Goal: Task Accomplishment & Management: Manage account settings

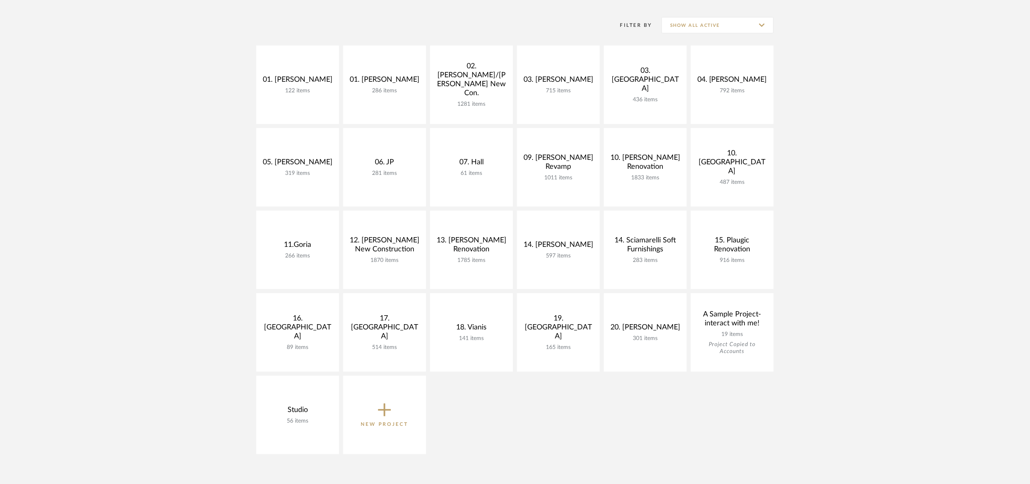
scroll to position [183, 0]
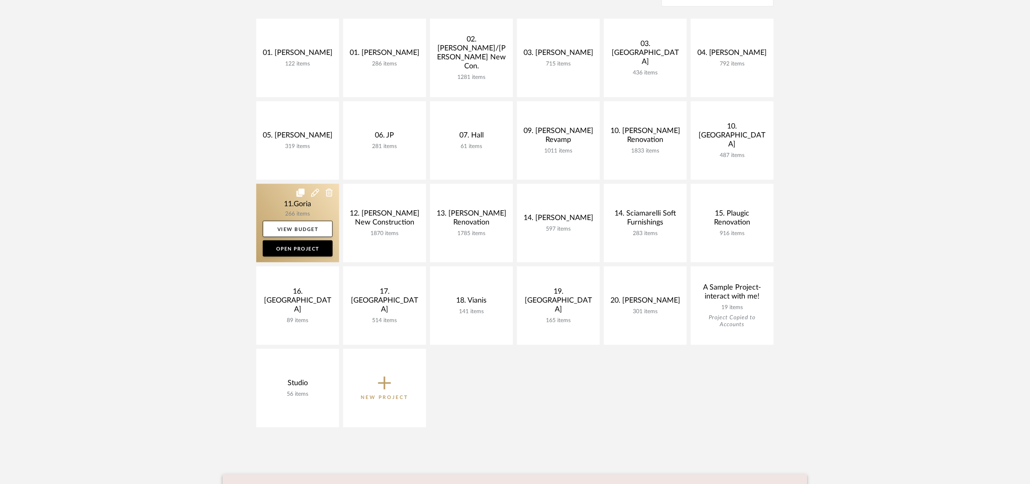
click at [268, 203] on link at bounding box center [297, 223] width 83 height 78
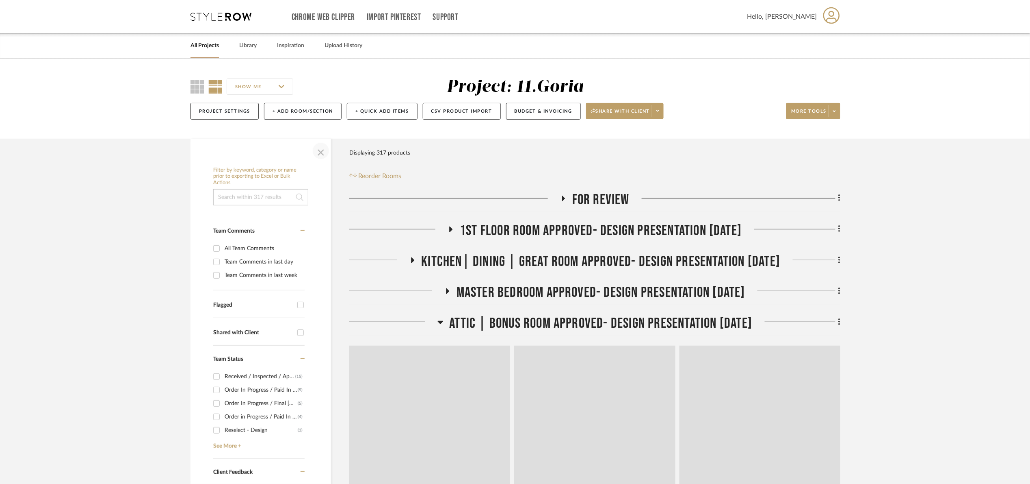
click at [327, 149] on span "button" at bounding box center [321, 151] width 20 height 20
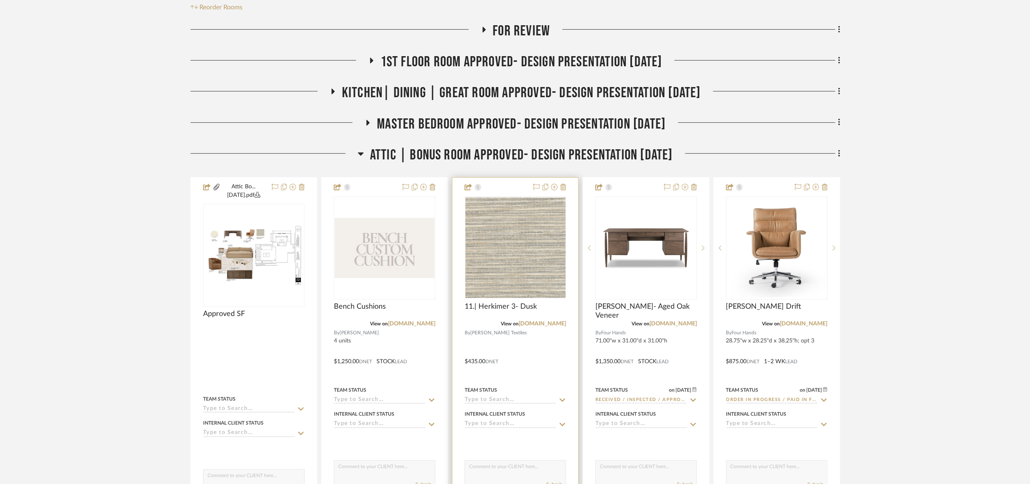
scroll to position [183, 0]
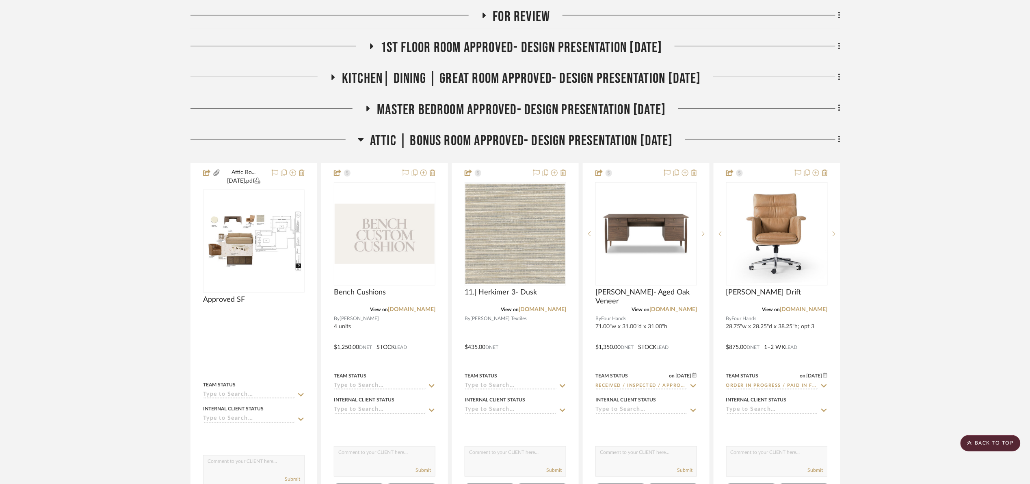
click at [473, 141] on span "Attic | Bonus room Approved- Design Presentation 06/06/25" at bounding box center [521, 140] width 303 height 17
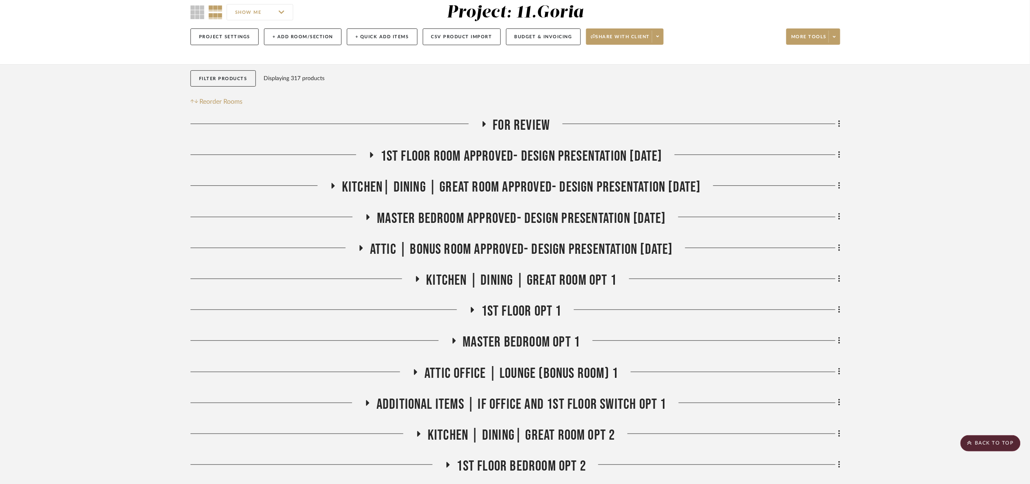
scroll to position [61, 0]
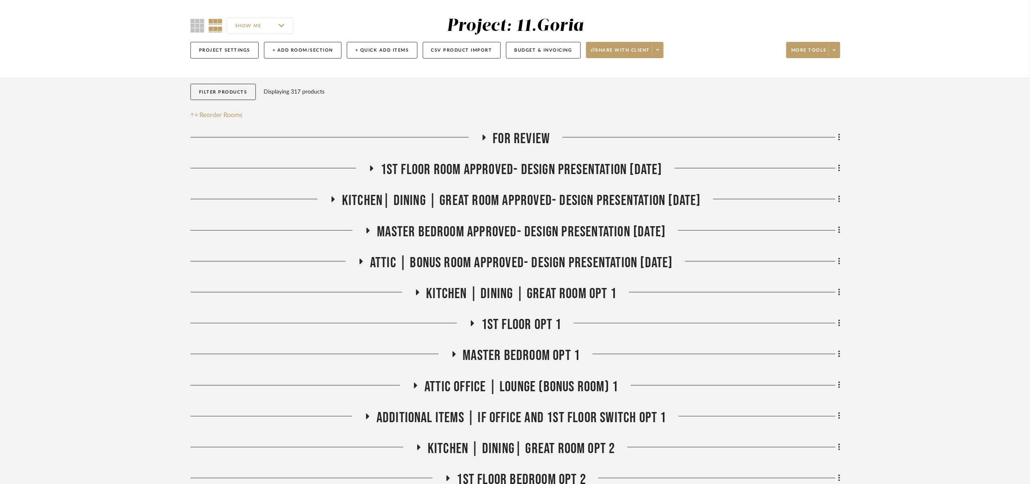
click at [425, 162] on span "1st floor room Approved- Design Presentation 06/06/25" at bounding box center [522, 169] width 282 height 17
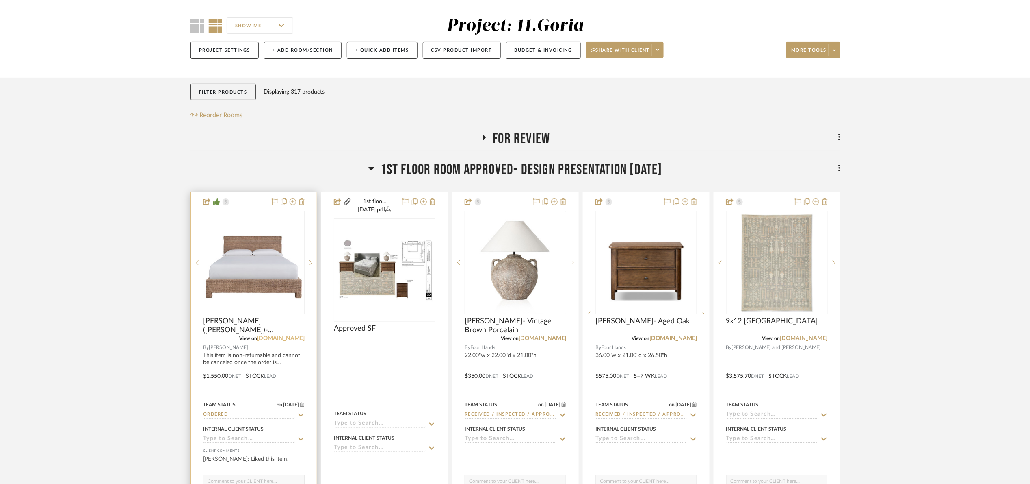
click at [281, 338] on link "reginaandrew.com" at bounding box center [281, 338] width 48 height 6
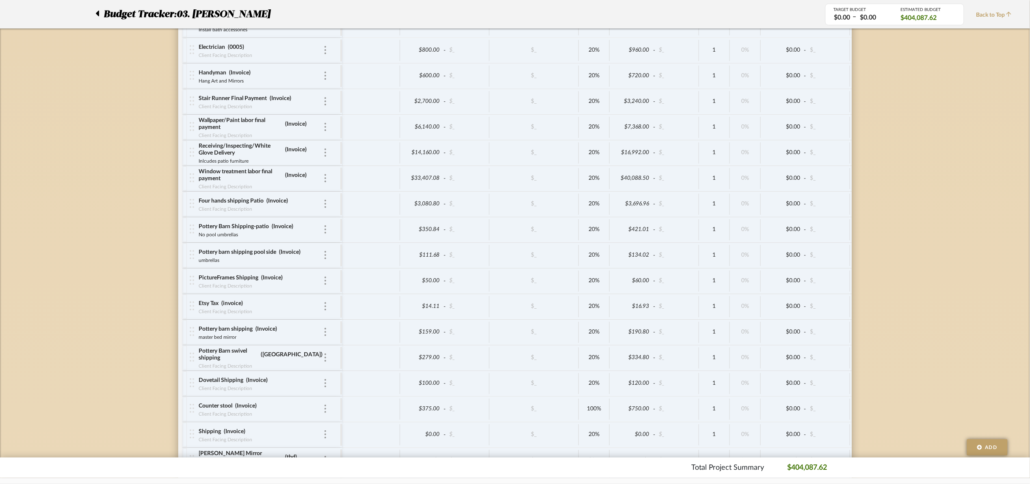
scroll to position [3749, 0]
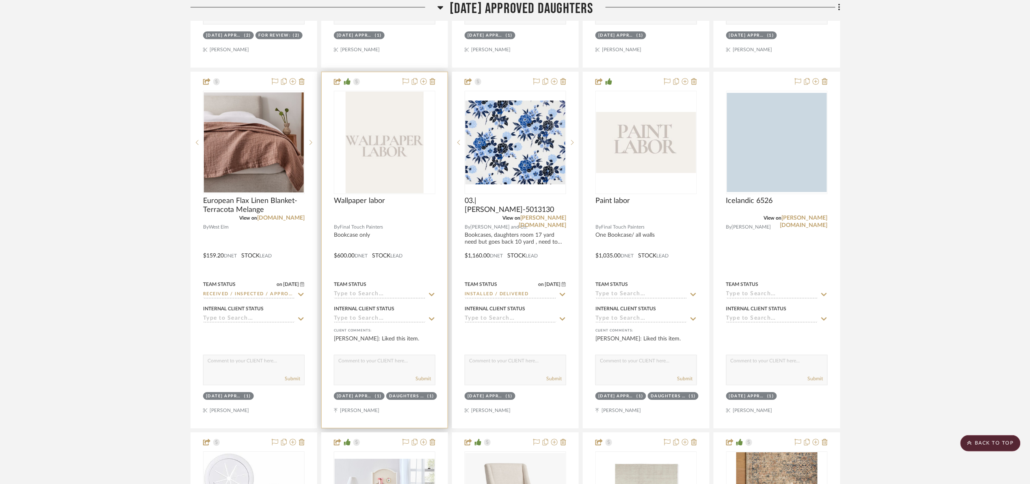
scroll to position [670, 0]
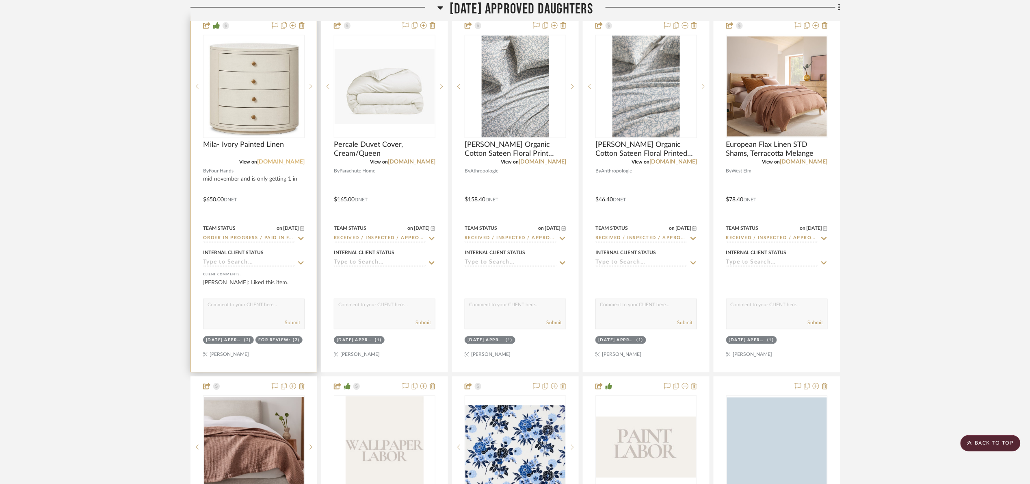
click at [291, 163] on link "fourhands.com" at bounding box center [281, 162] width 48 height 6
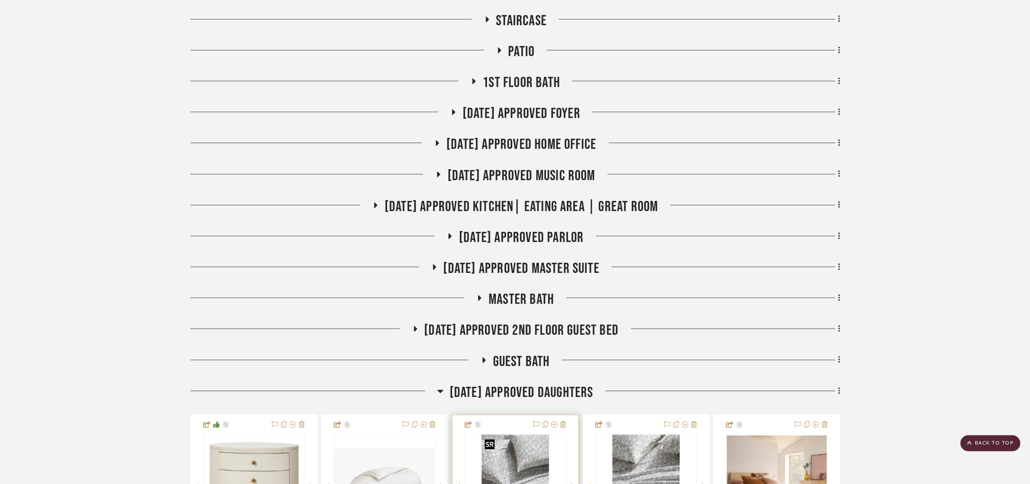
scroll to position [305, 0]
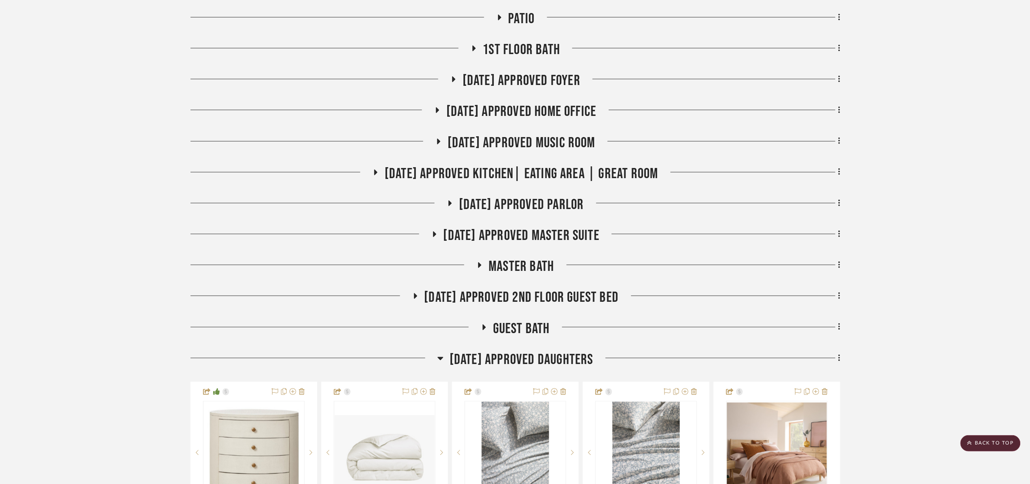
drag, startPoint x: 466, startPoint y: 351, endPoint x: 470, endPoint y: 350, distance: 4.8
click at [466, 351] on span "[DATE] Approved Daughters" at bounding box center [522, 359] width 144 height 17
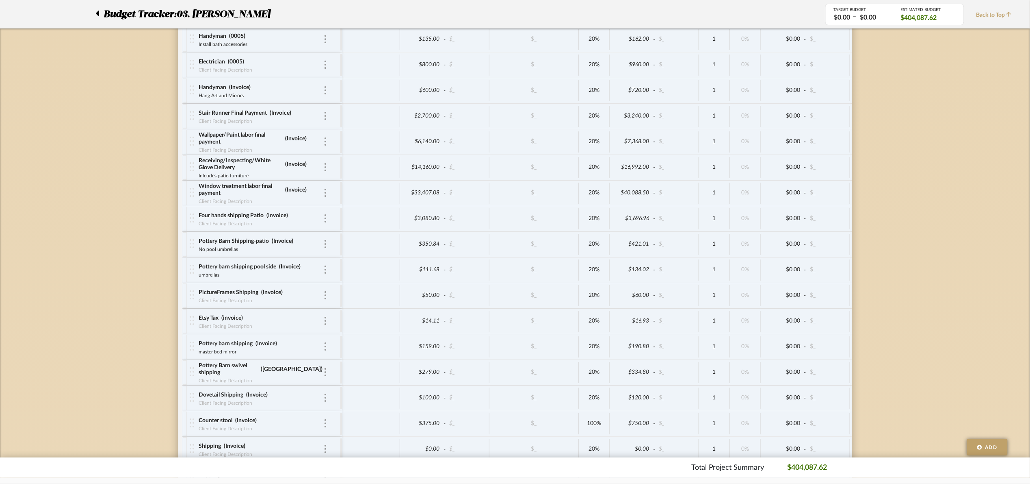
scroll to position [3706, 0]
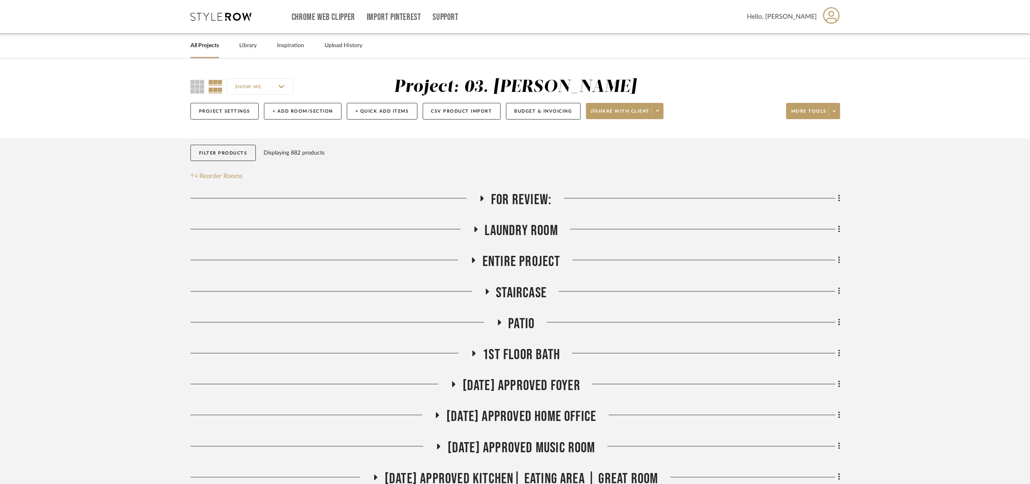
click at [508, 222] on span "Laundry Room" at bounding box center [521, 230] width 73 height 17
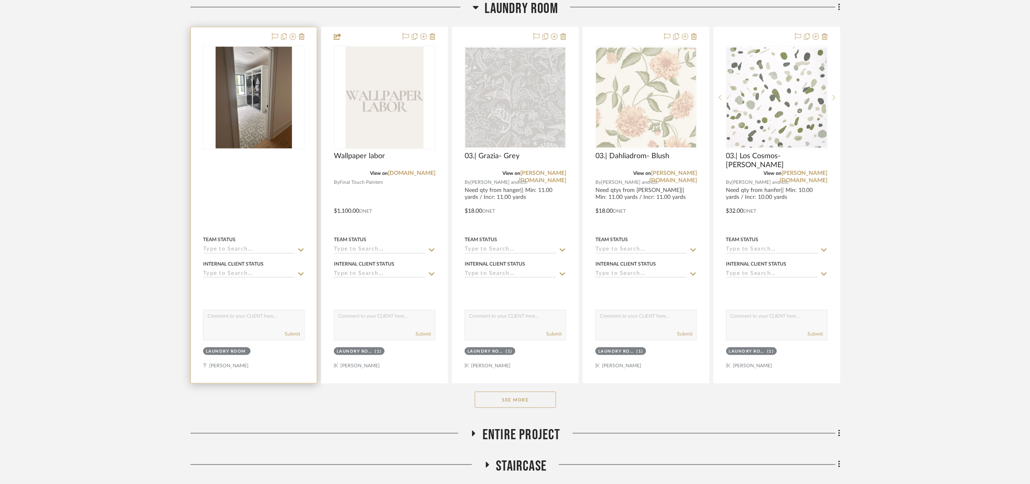
scroll to position [244, 0]
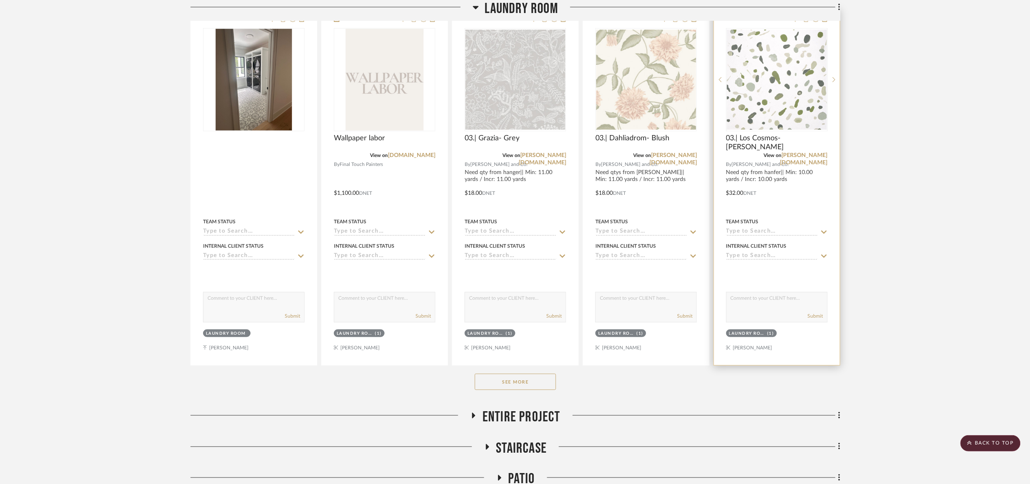
drag, startPoint x: 526, startPoint y: 384, endPoint x: 724, endPoint y: 300, distance: 214.3
click at [527, 383] on button "See More" at bounding box center [515, 381] width 81 height 16
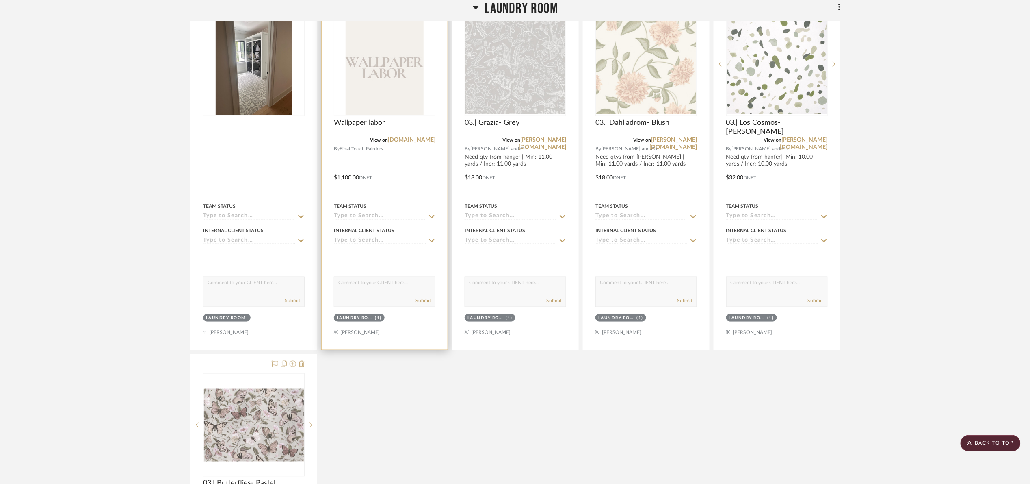
scroll to position [183, 0]
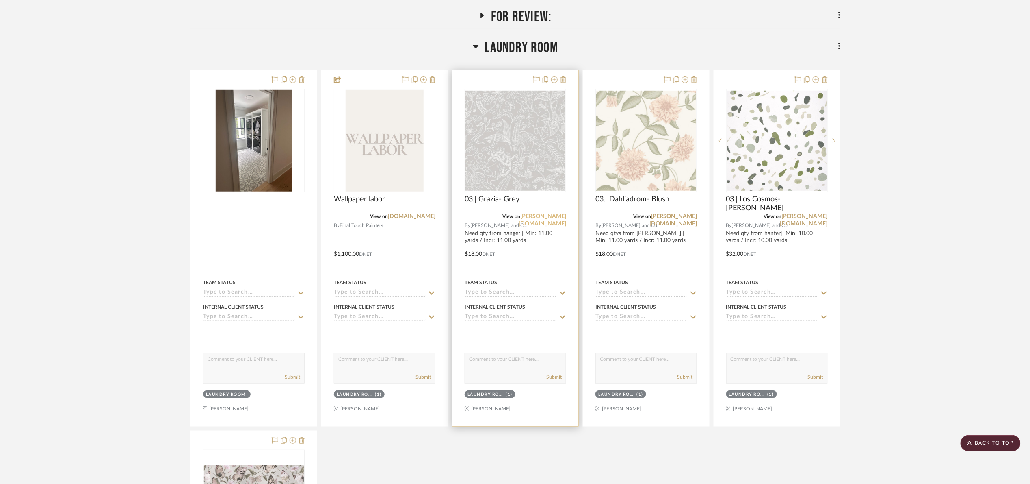
click at [564, 217] on link "schumacher.com" at bounding box center [543, 219] width 48 height 13
click at [673, 217] on link "schumacher.com" at bounding box center [674, 219] width 48 height 13
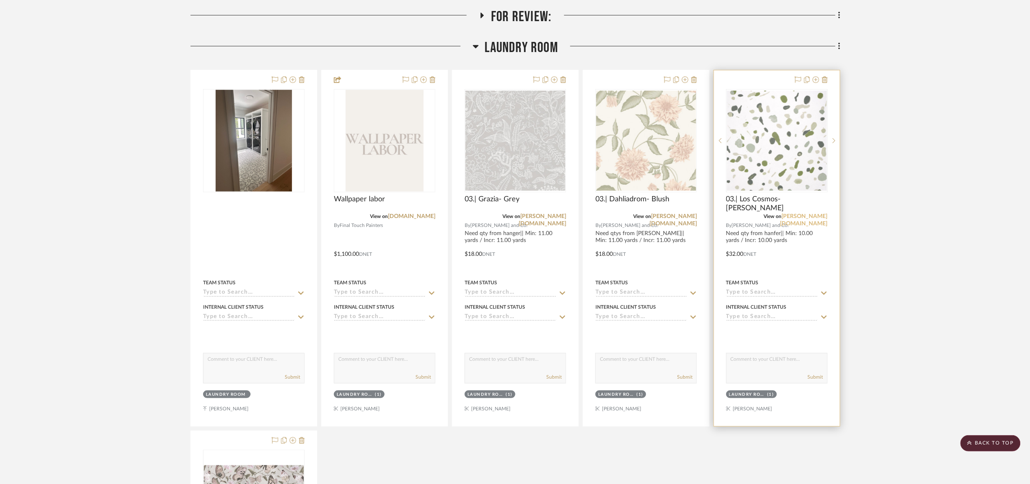
click at [794, 218] on link "schumacher.com" at bounding box center [805, 219] width 48 height 13
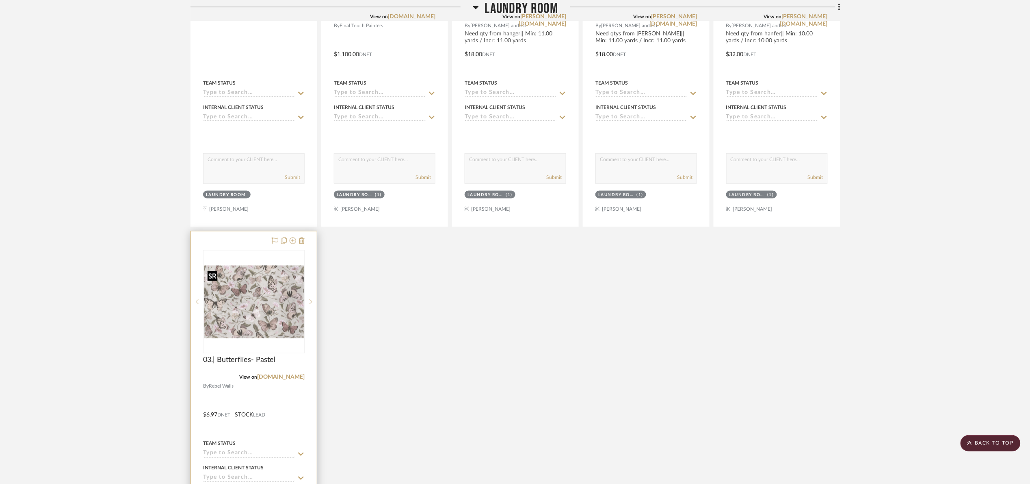
scroll to position [427, 0]
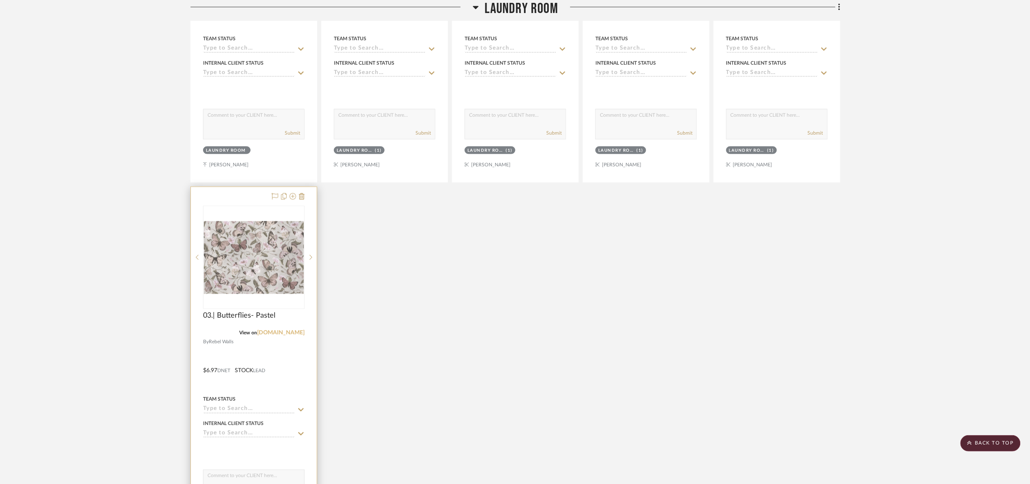
click at [292, 336] on link "rebelwalls.com" at bounding box center [281, 333] width 48 height 6
click at [251, 270] on img "0" at bounding box center [254, 257] width 100 height 73
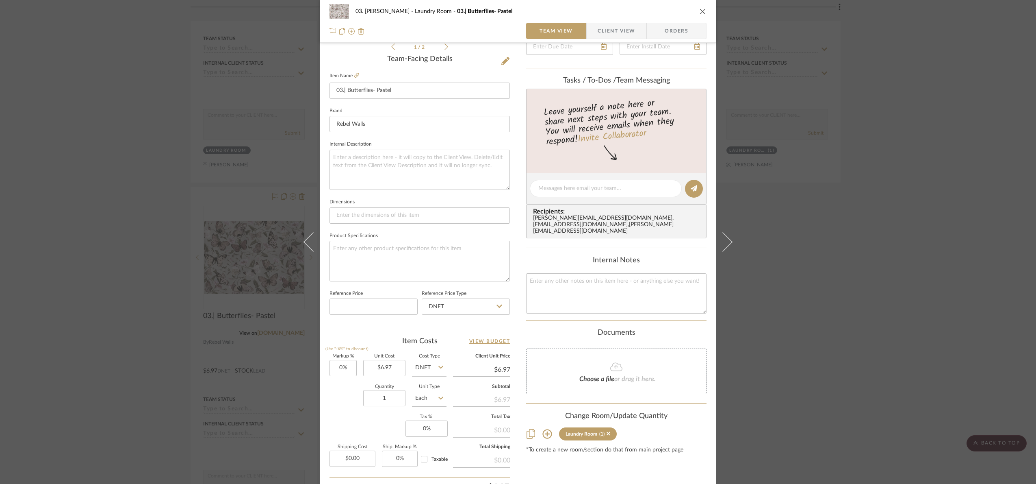
scroll to position [274, 0]
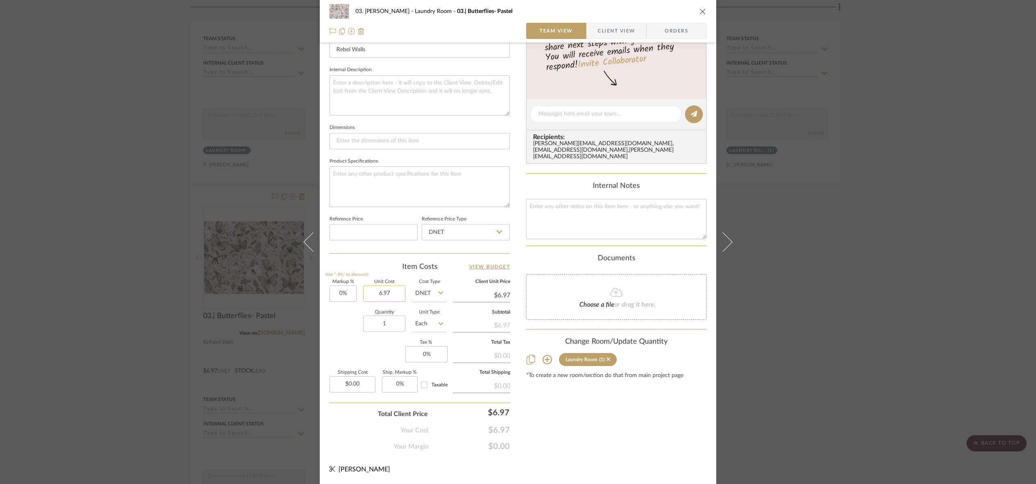
click at [384, 291] on input "6.97" at bounding box center [384, 293] width 42 height 16
type input "$1,354.96"
click at [631, 437] on div "Content here copies to Client View - confirm visibility there. Show in Client D…" at bounding box center [616, 116] width 180 height 669
type input "$1,354.96"
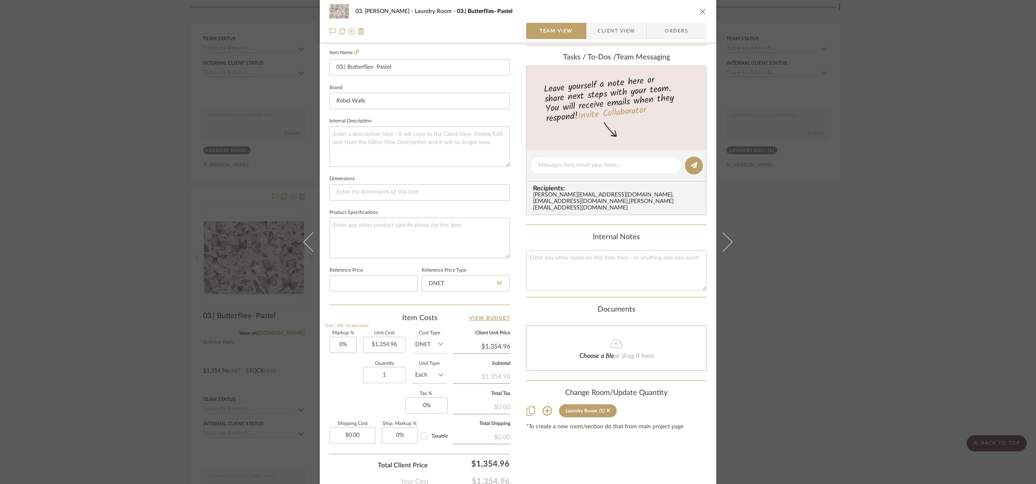
scroll to position [30, 0]
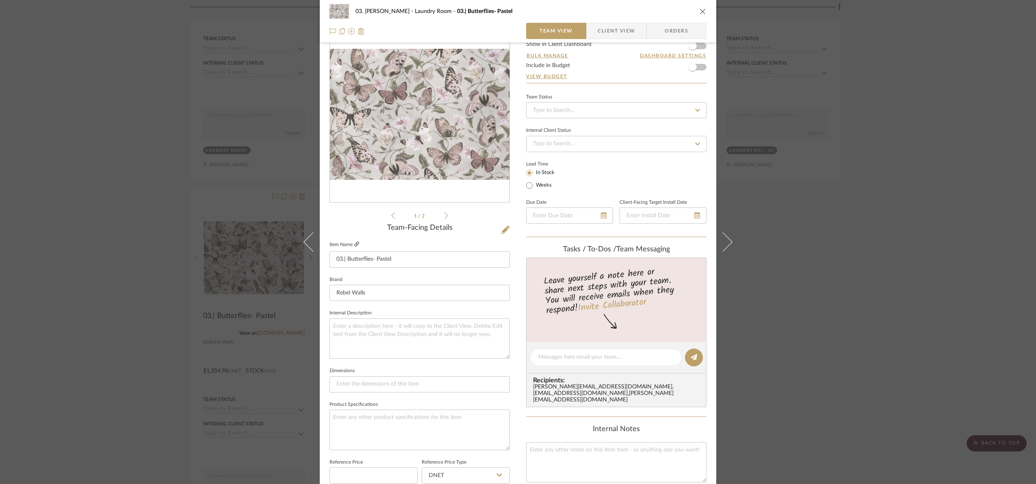
click at [354, 244] on icon at bounding box center [356, 243] width 5 height 5
click at [355, 242] on icon at bounding box center [356, 243] width 5 height 5
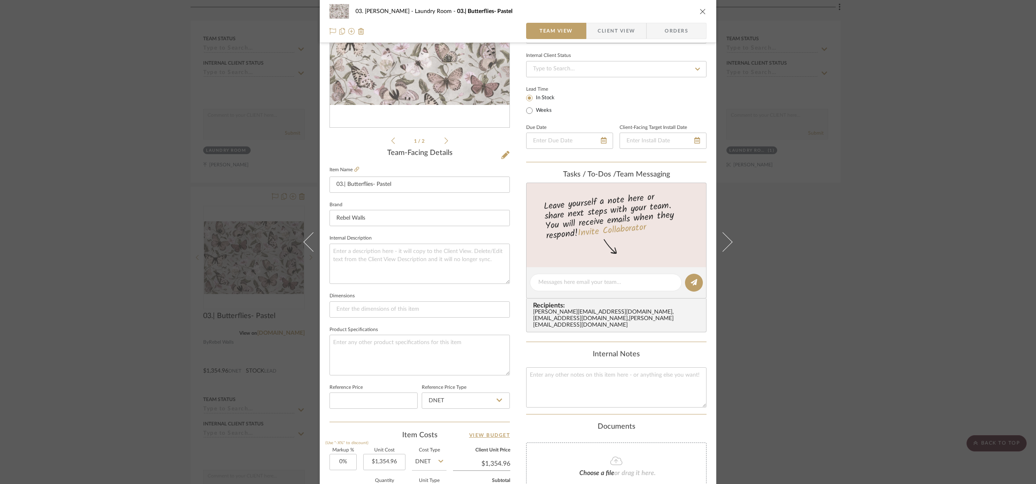
scroll to position [274, 0]
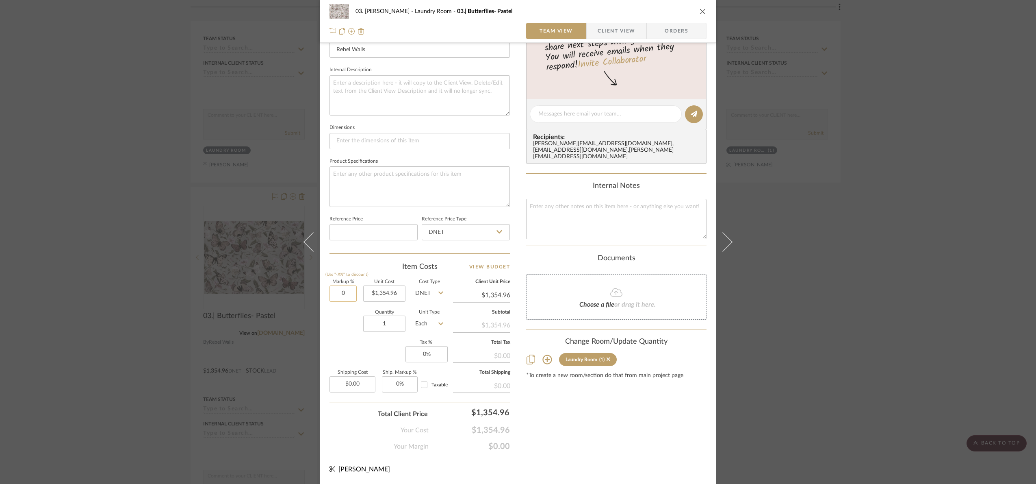
click at [343, 297] on input "0" at bounding box center [343, 293] width 27 height 16
type input "30%"
click at [347, 342] on div "Markup % (Use "-X%" to discount) 30% Unit Cost $1,354.96 Cost Type DNET Client …" at bounding box center [420, 339] width 180 height 119
type input "$1,761.45"
type input "1750"
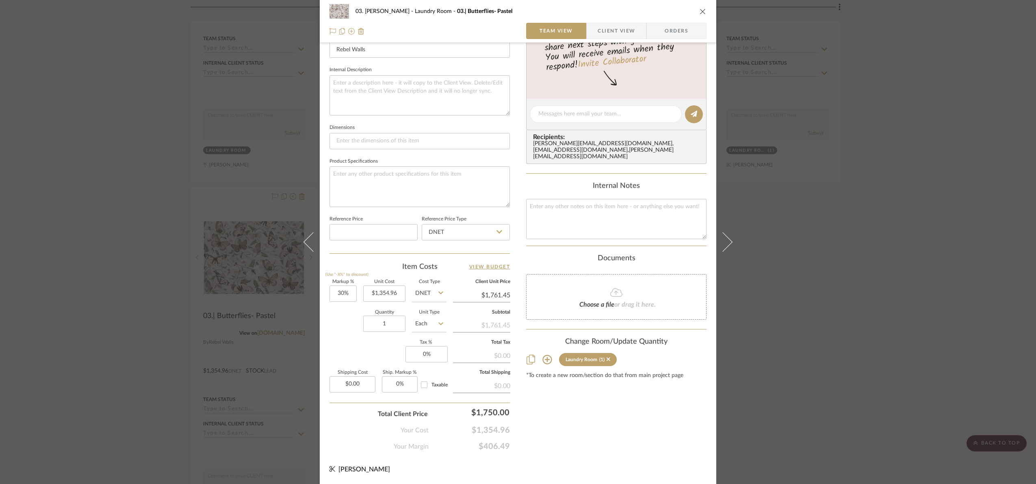
click at [603, 442] on div "Content here copies to Client View - confirm visibility there. Show in Client D…" at bounding box center [616, 116] width 180 height 669
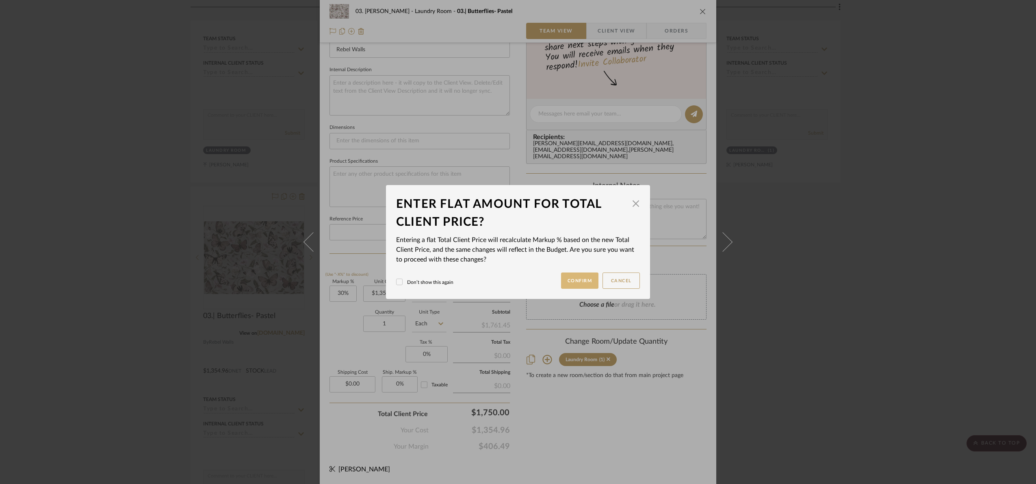
click at [586, 277] on button "Confirm" at bounding box center [580, 280] width 38 height 16
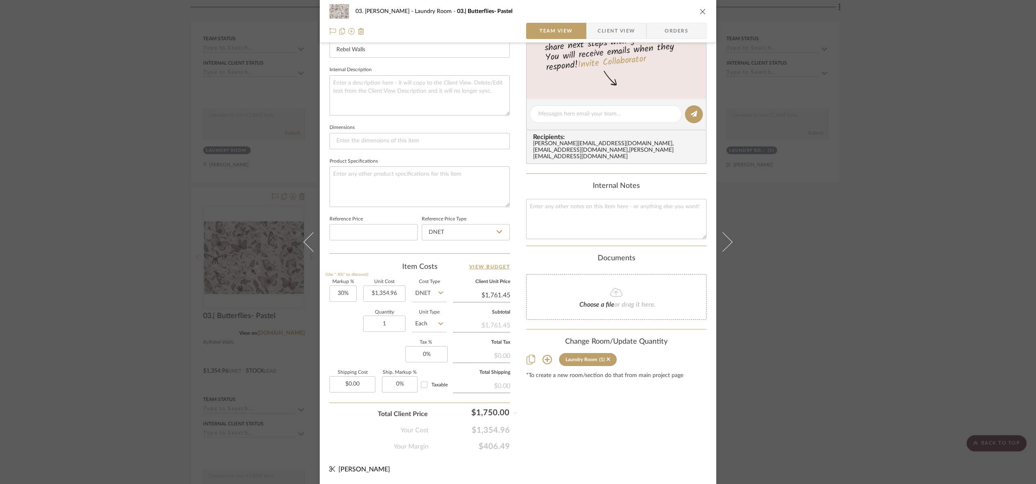
type input "29.15%"
type input "$1,750.00"
click at [396, 293] on input "1354.96" at bounding box center [384, 293] width 42 height 16
type input "$1,490.46"
click at [581, 409] on div "Content here copies to Client View - confirm visibility there. Show in Client D…" at bounding box center [616, 116] width 180 height 669
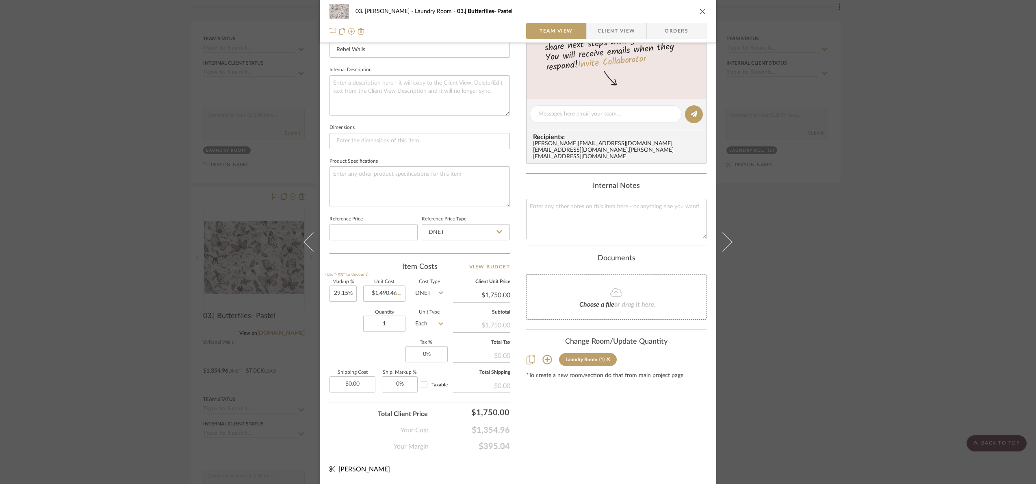
type input "17.41%"
type input "1800"
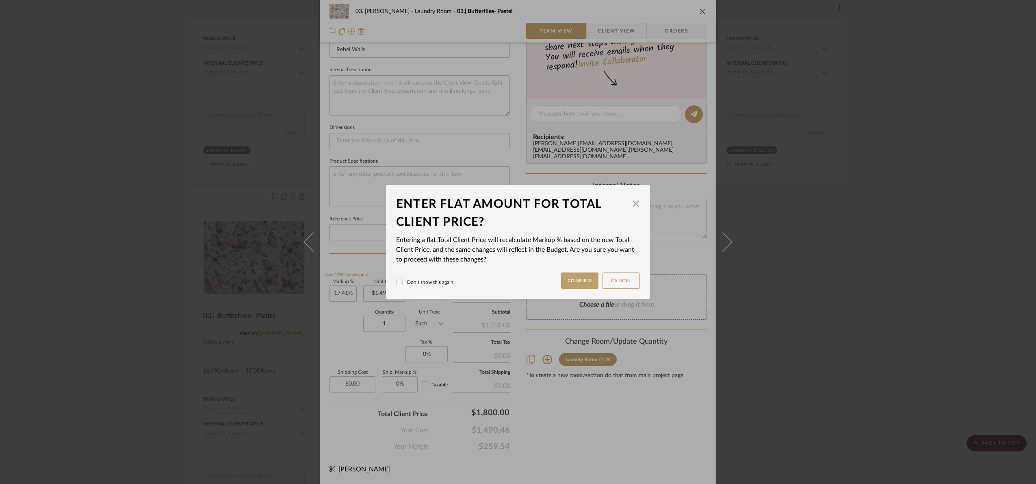
click at [581, 440] on div "03. Jennifer Laundry Room 03.| Butterflies- Pastel Team View Client View Orders…" at bounding box center [518, 242] width 1036 height 484
click at [574, 278] on button "Confirm" at bounding box center [580, 280] width 38 height 16
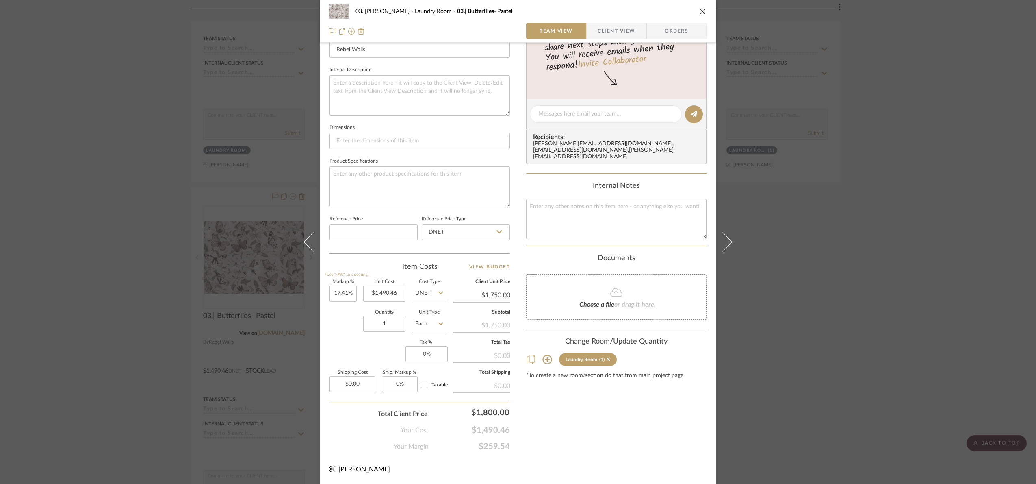
type input "20.76%"
type input "$1,800.00"
click at [349, 294] on input "20.76" at bounding box center [343, 293] width 27 height 16
type input "25%"
click at [350, 331] on div "Quantity 1 Unit Type Each" at bounding box center [388, 324] width 117 height 29
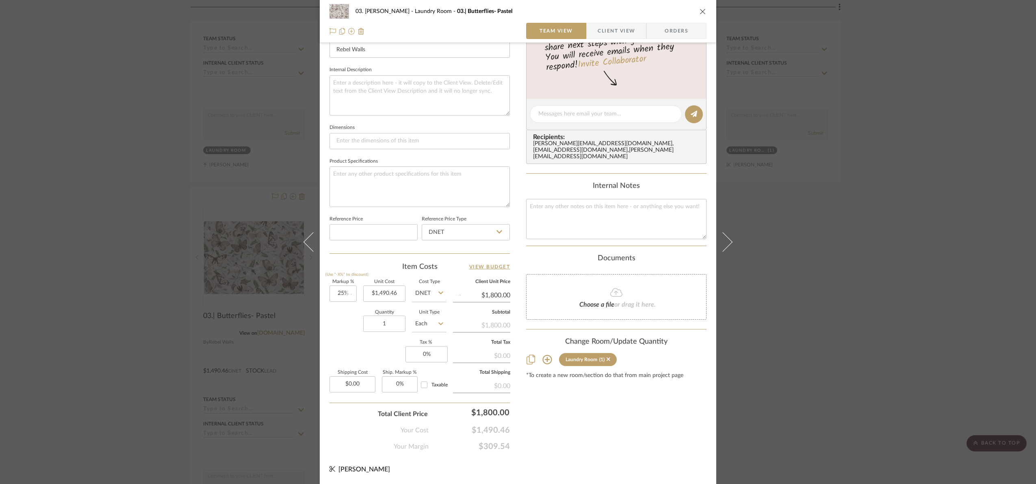
type input "$1,863.08"
type input "1850"
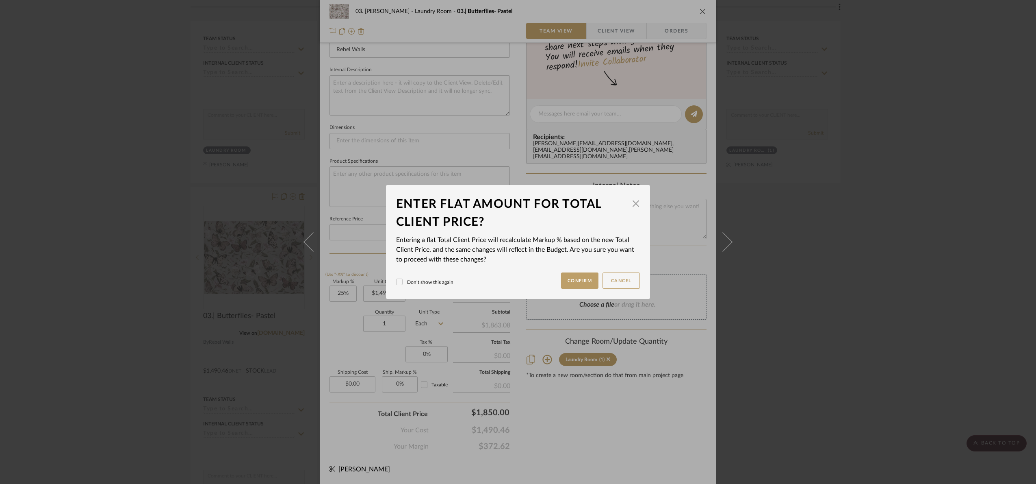
click at [566, 427] on div "03. Jennifer Laundry Room 03.| Butterflies- Pastel Team View Client View Orders…" at bounding box center [518, 242] width 1036 height 484
click at [572, 272] on button "Confirm" at bounding box center [580, 280] width 38 height 16
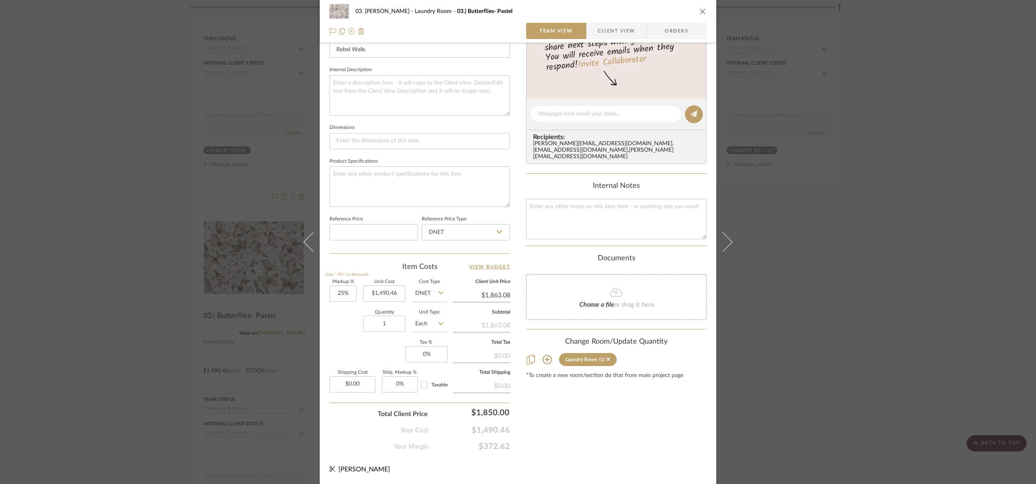
type input "24.12%"
type input "$1,850.00"
click at [924, 282] on div "03. Jennifer Laundry Room 03.| Butterflies- Pastel Team View Client View Orders…" at bounding box center [518, 242] width 1036 height 484
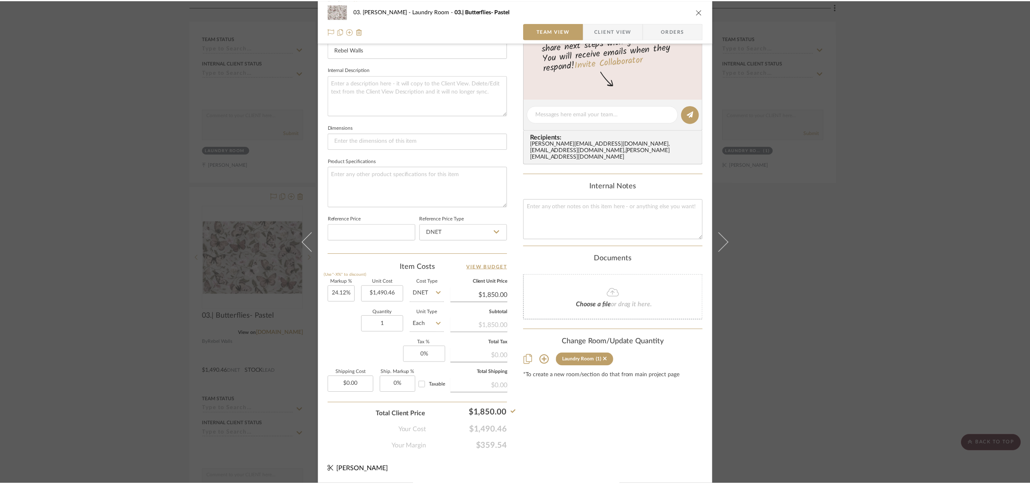
scroll to position [427, 0]
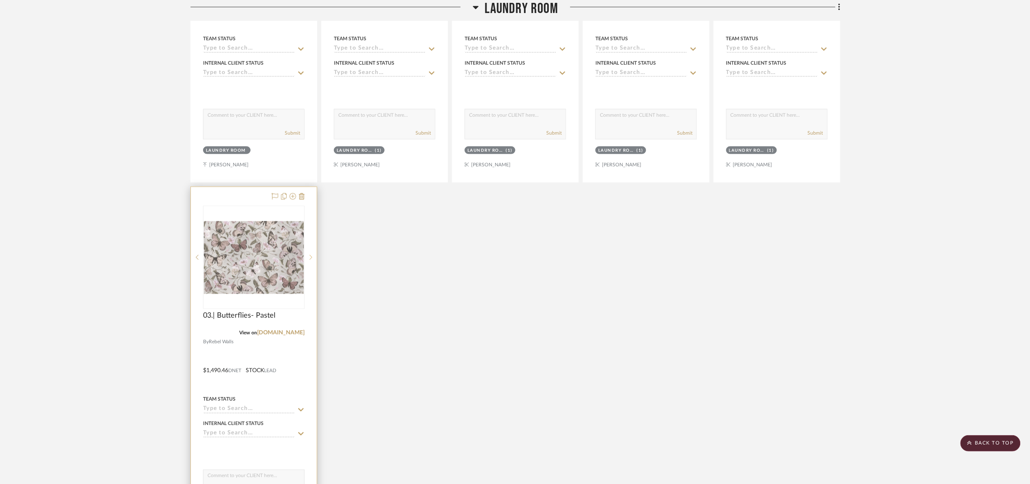
click at [309, 257] on div at bounding box center [311, 257] width 12 height 103
click at [267, 265] on img "1" at bounding box center [254, 257] width 100 height 73
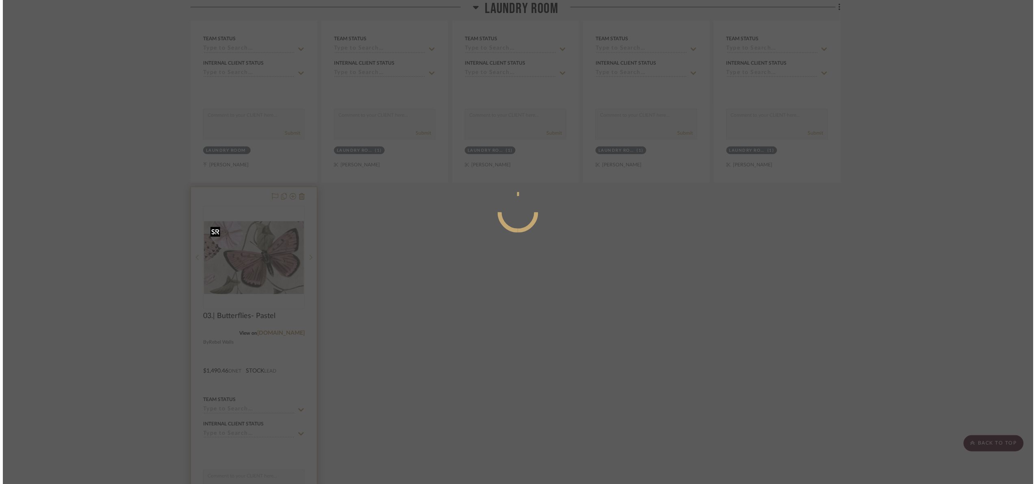
scroll to position [0, 0]
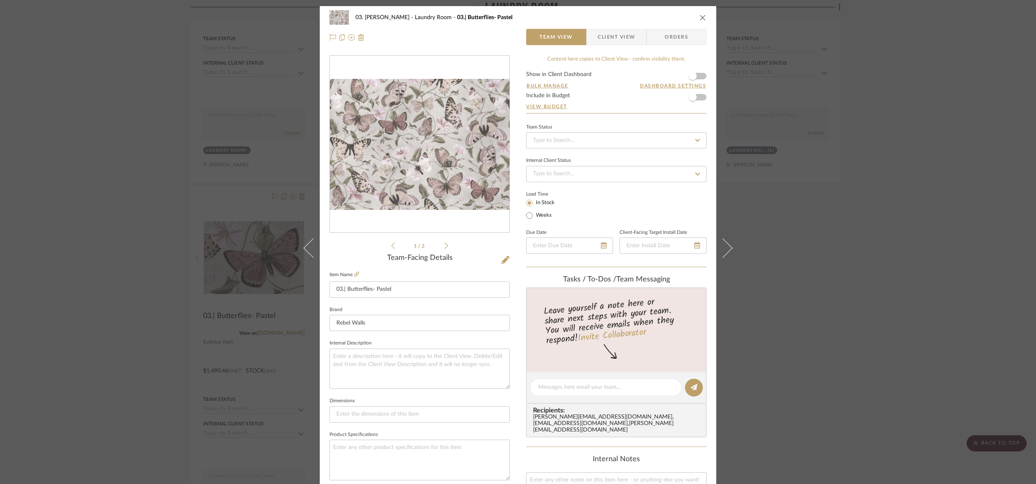
click at [458, 212] on div at bounding box center [420, 144] width 180 height 177
click at [468, 165] on img "0" at bounding box center [420, 144] width 180 height 130
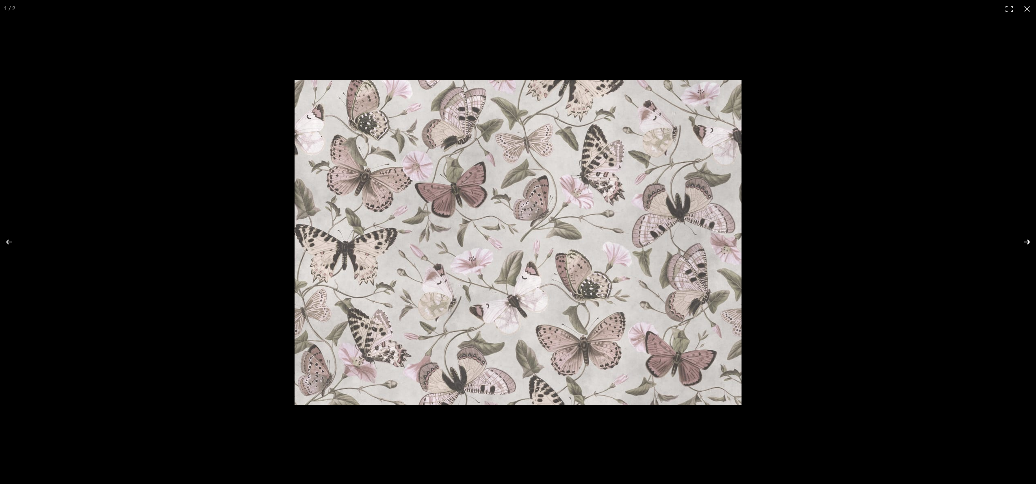
click at [1026, 239] on button at bounding box center [1022, 241] width 28 height 41
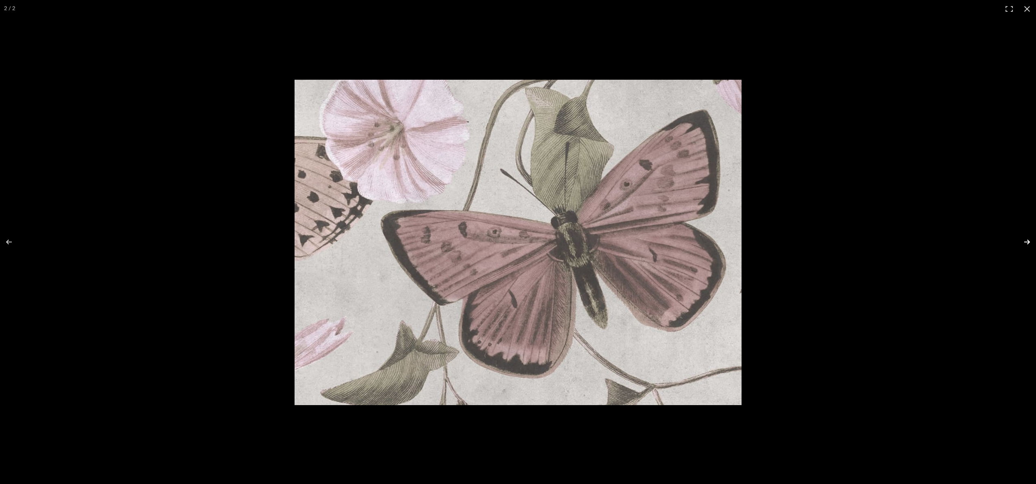
click at [1026, 239] on button at bounding box center [1022, 241] width 28 height 41
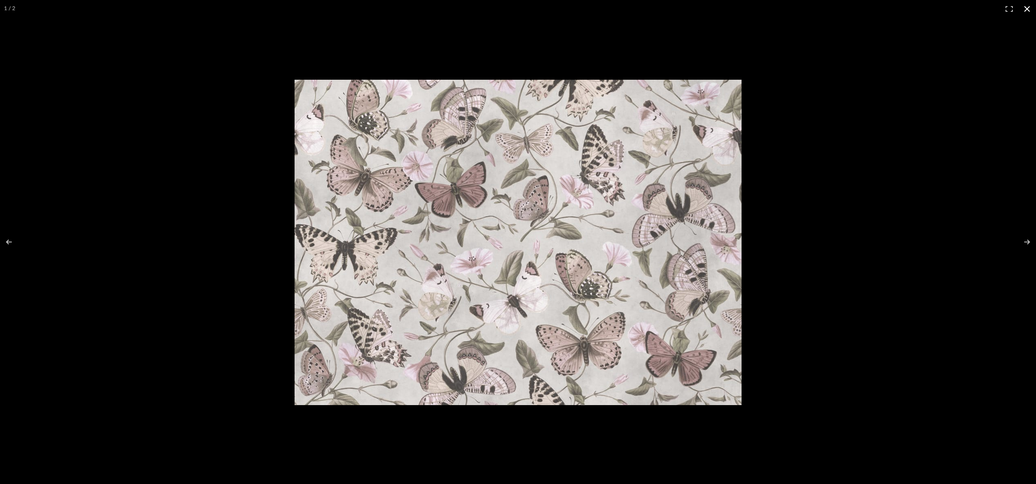
click at [900, 242] on div at bounding box center [671, 255] width 752 height 351
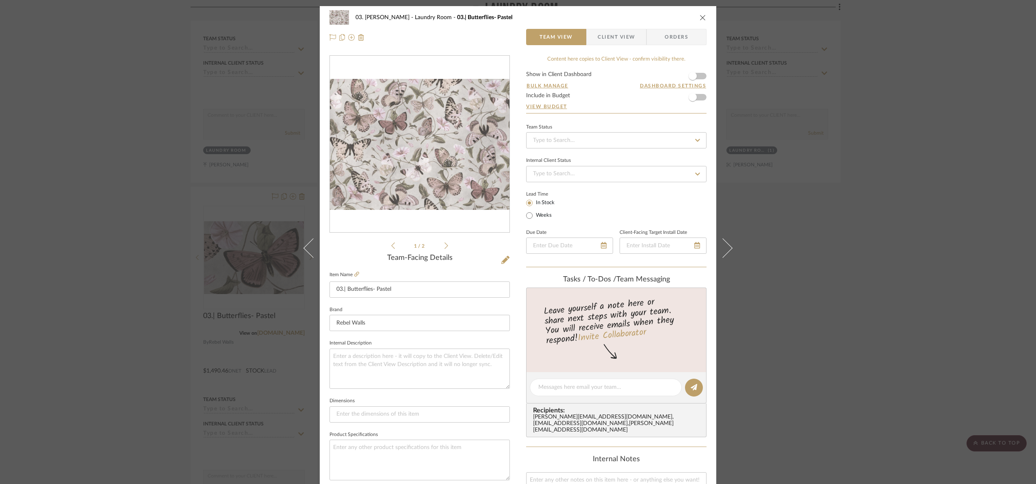
click at [876, 271] on div "03. Jennifer Laundry Room 03.| Butterflies- Pastel Team View Client View Orders…" at bounding box center [518, 242] width 1036 height 484
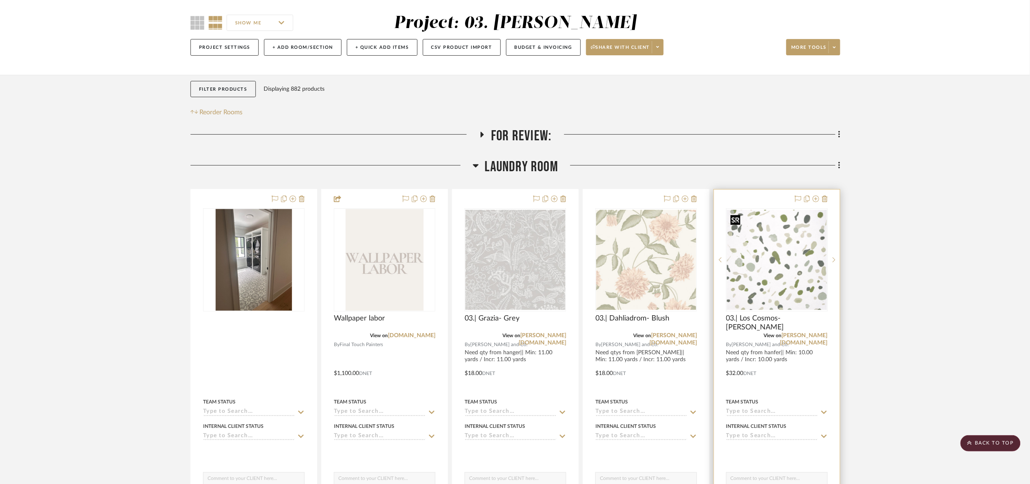
scroll to position [61, 0]
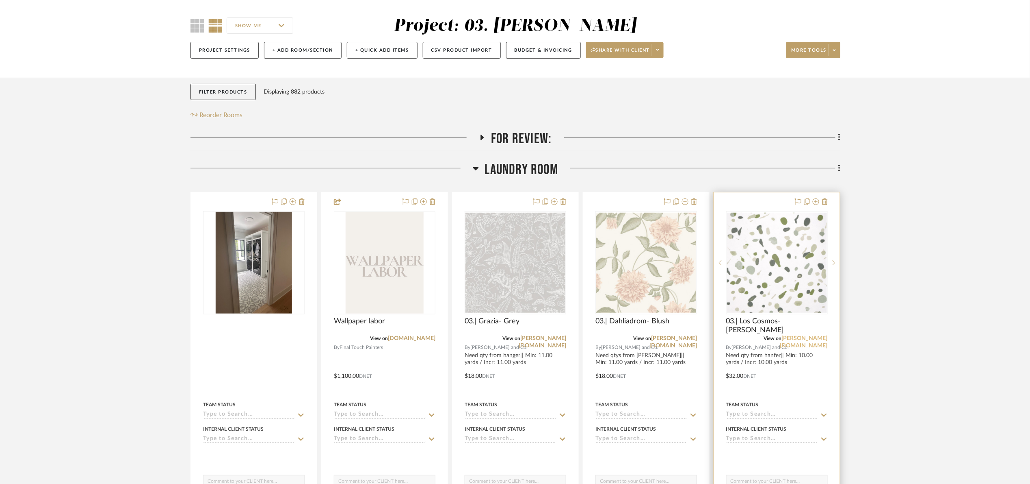
click at [818, 338] on link "schumacher.com" at bounding box center [805, 341] width 48 height 13
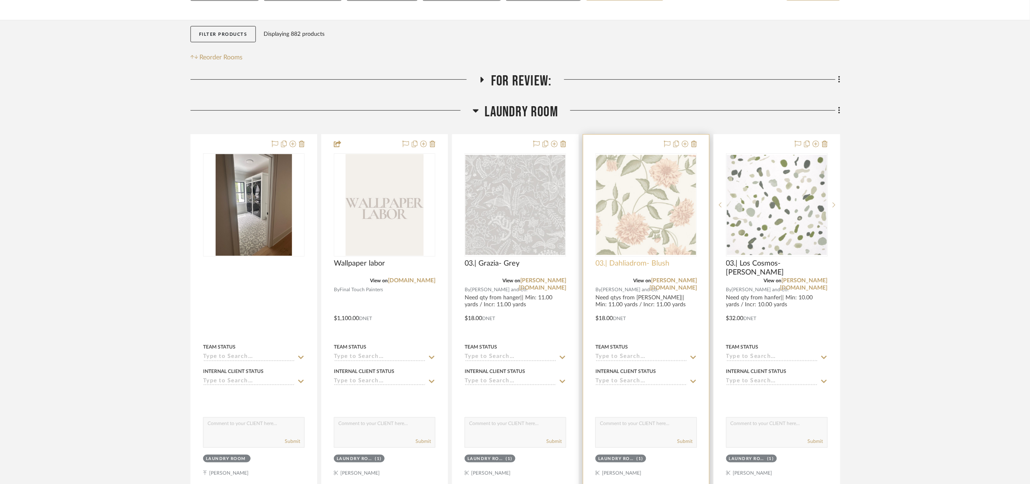
scroll to position [122, 0]
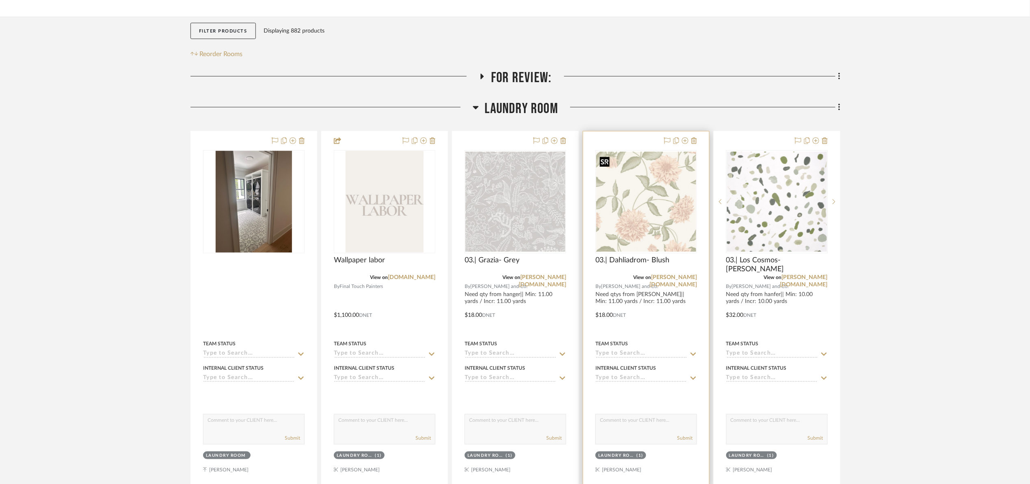
click at [634, 211] on img "0" at bounding box center [646, 202] width 100 height 100
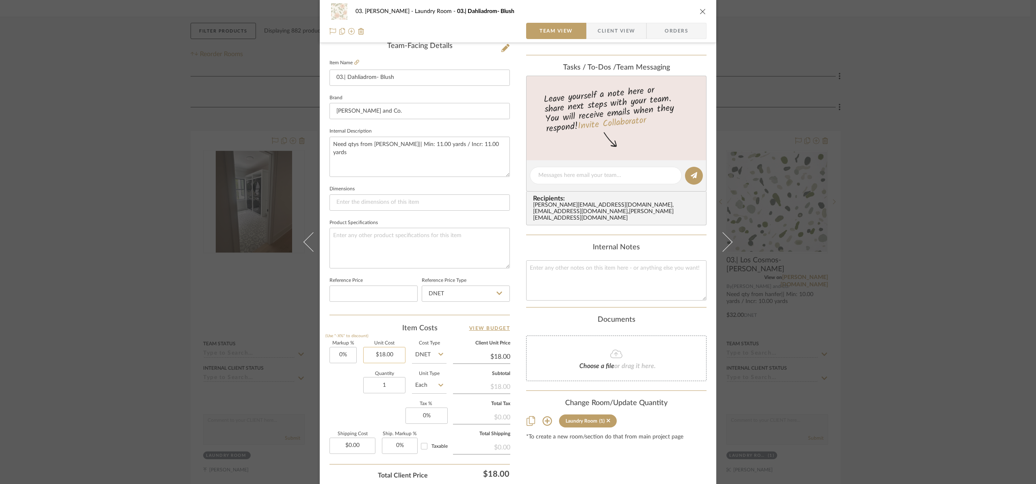
scroll to position [244, 0]
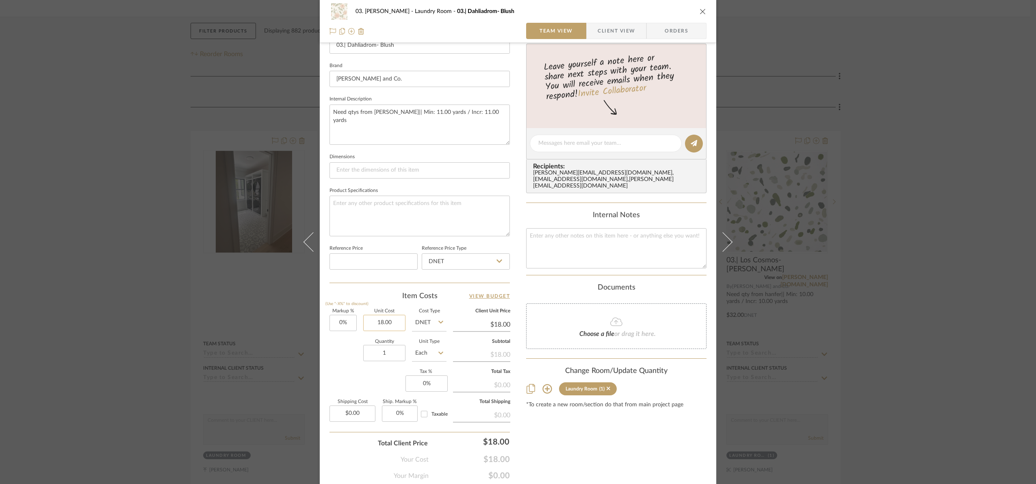
click at [386, 326] on input "18.00" at bounding box center [384, 322] width 42 height 16
type input "$990.00"
click at [591, 451] on div "Content here copies to Client View - confirm visibility there. Show in Client D…" at bounding box center [616, 145] width 180 height 669
type input "$990.00"
click at [349, 323] on input "0" at bounding box center [343, 322] width 27 height 16
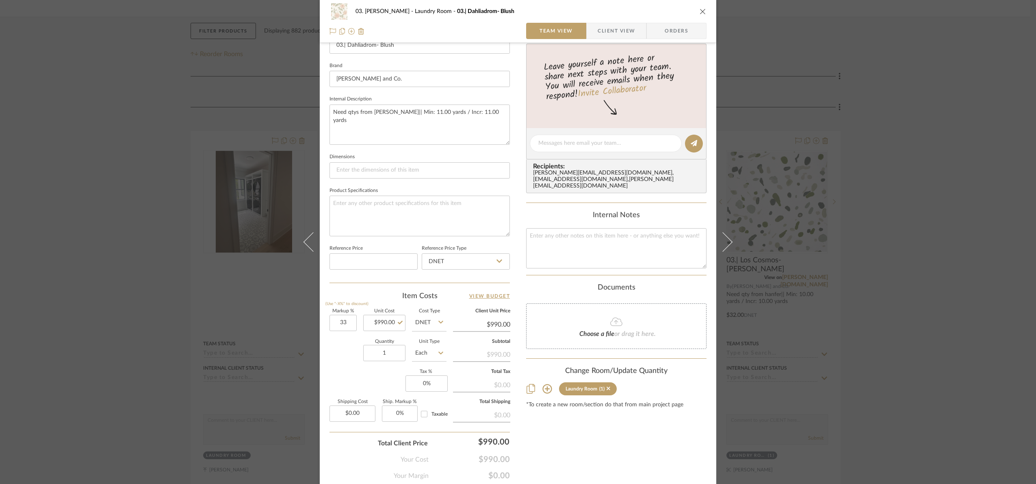
type input "33%"
click at [331, 358] on div "Quantity 1 Unit Type Each" at bounding box center [388, 353] width 117 height 29
type input "$1,316.70"
click at [349, 320] on input "33" at bounding box center [343, 322] width 27 height 16
type input "30%"
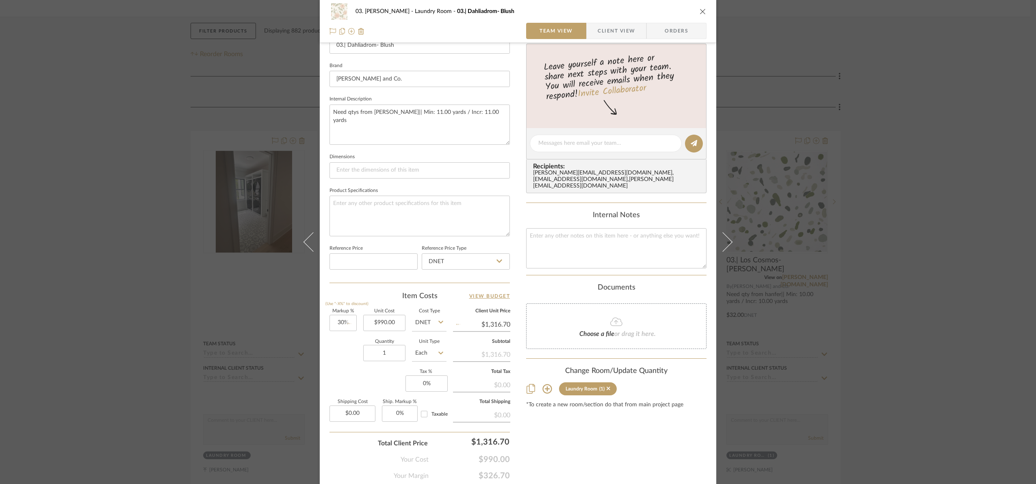
click at [336, 359] on div "Quantity 1 Unit Type Each" at bounding box center [388, 353] width 117 height 29
type input "$1,287.00"
type input "1290"
click at [570, 454] on div "03. Jennifer Laundry Room 03.| Dahliadrom- Blush Team View Client View Orders T…" at bounding box center [518, 242] width 1036 height 484
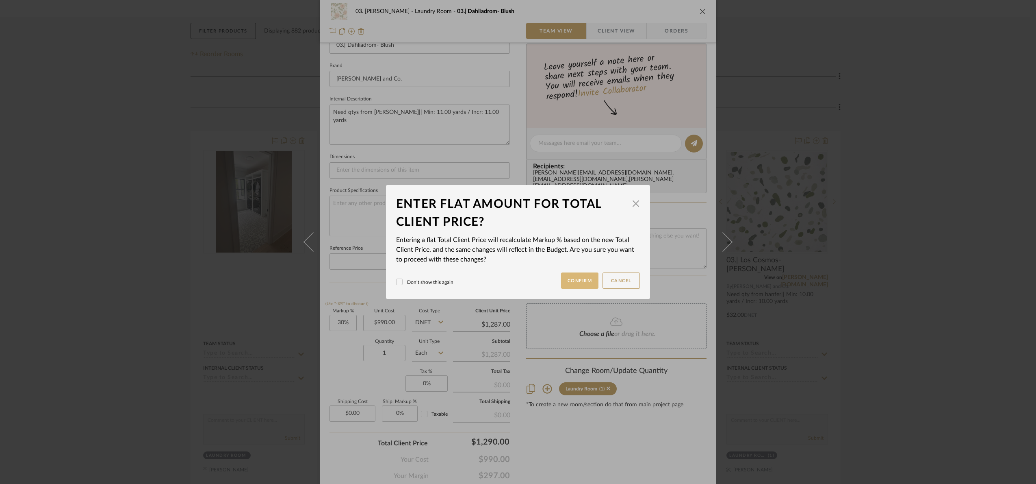
click at [586, 275] on button "Confirm" at bounding box center [580, 280] width 38 height 16
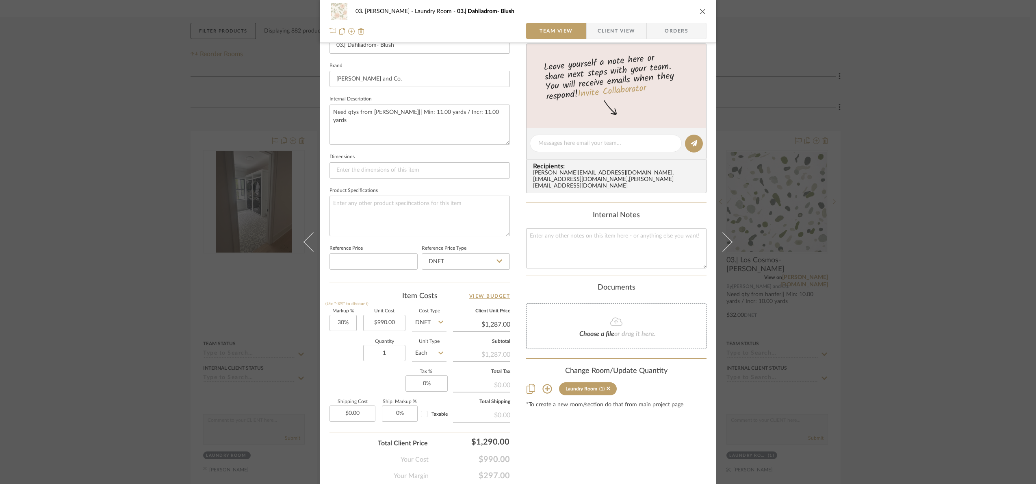
type input "30.3%"
type input "$1,290.00"
drag, startPoint x: 925, startPoint y: 233, endPoint x: 928, endPoint y: 229, distance: 4.9
click at [928, 229] on div "03. Jennifer Laundry Room 03.| Dahliadrom- Blush Team View Client View Orders T…" at bounding box center [518, 242] width 1036 height 484
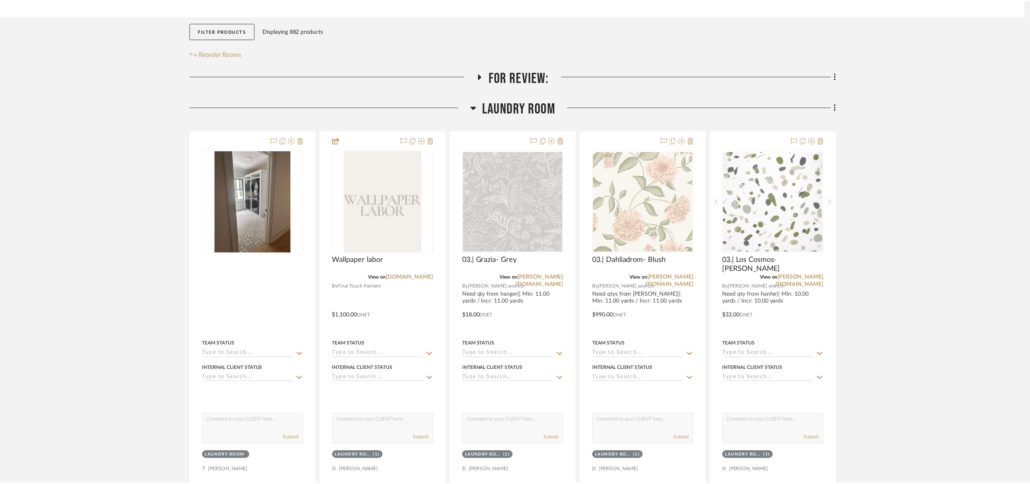
scroll to position [122, 0]
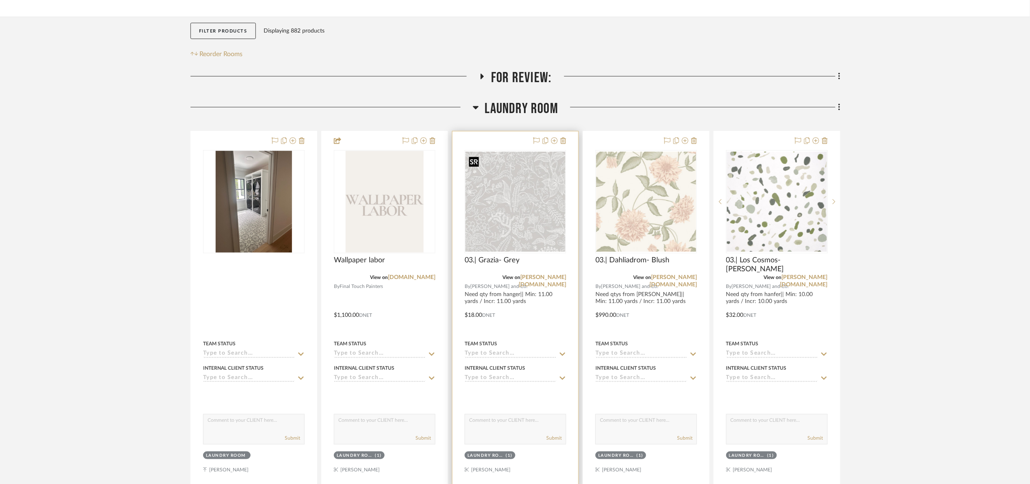
click at [499, 180] on img "0" at bounding box center [516, 202] width 100 height 100
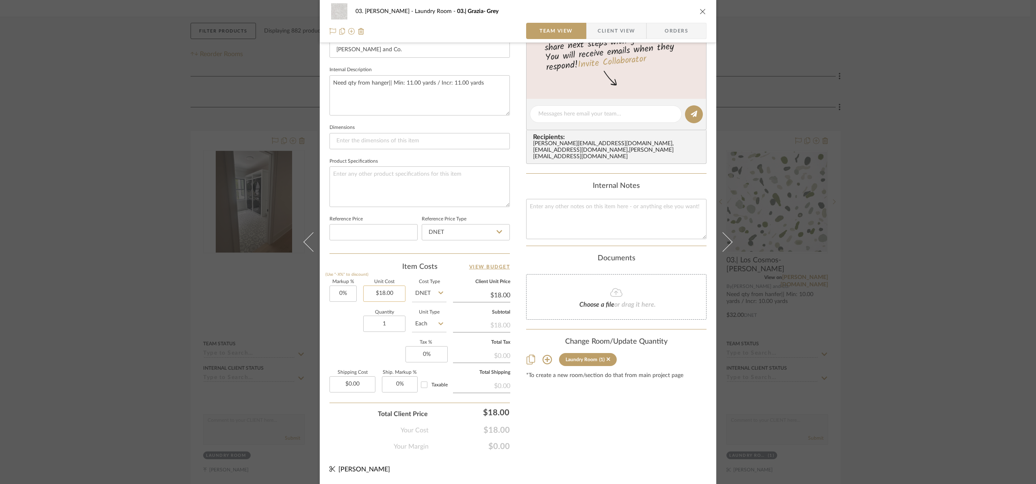
scroll to position [274, 0]
type input "$990.00"
click at [563, 425] on div "Content here copies to Client View - confirm visibility there. Show in Client D…" at bounding box center [616, 116] width 180 height 669
type input "$990.00"
click at [999, 334] on div "03. Jennifer Laundry Room 03.| Grazia- Grey Team View Client View Orders Team-F…" at bounding box center [518, 242] width 1036 height 484
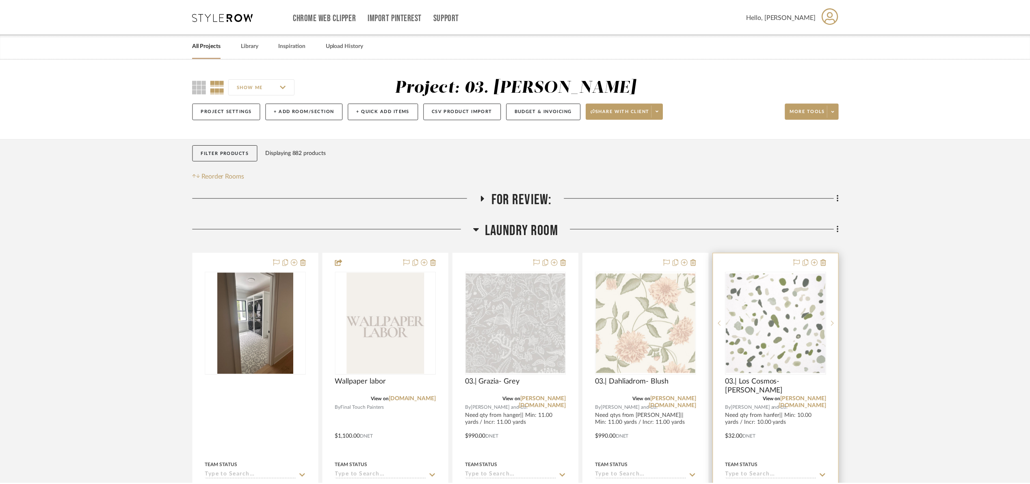
scroll to position [122, 0]
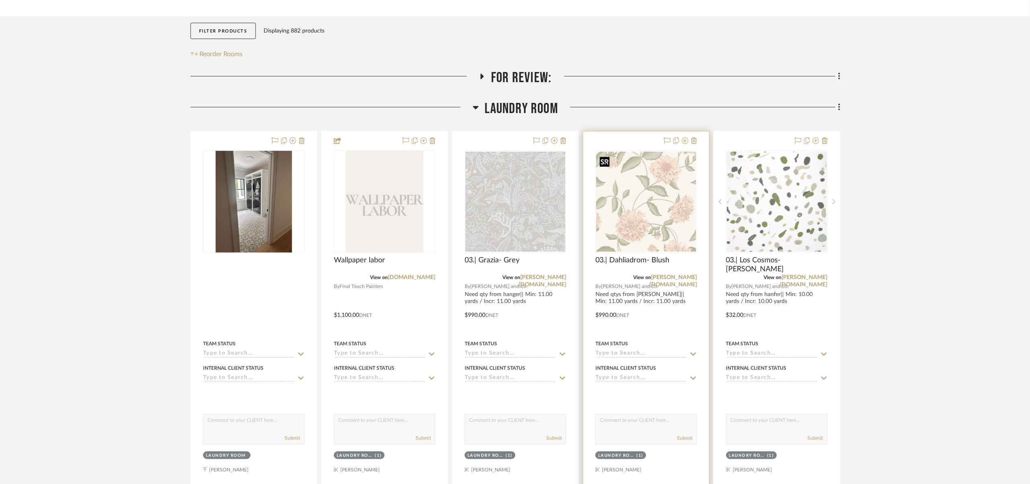
click at [616, 212] on img "0" at bounding box center [646, 202] width 100 height 100
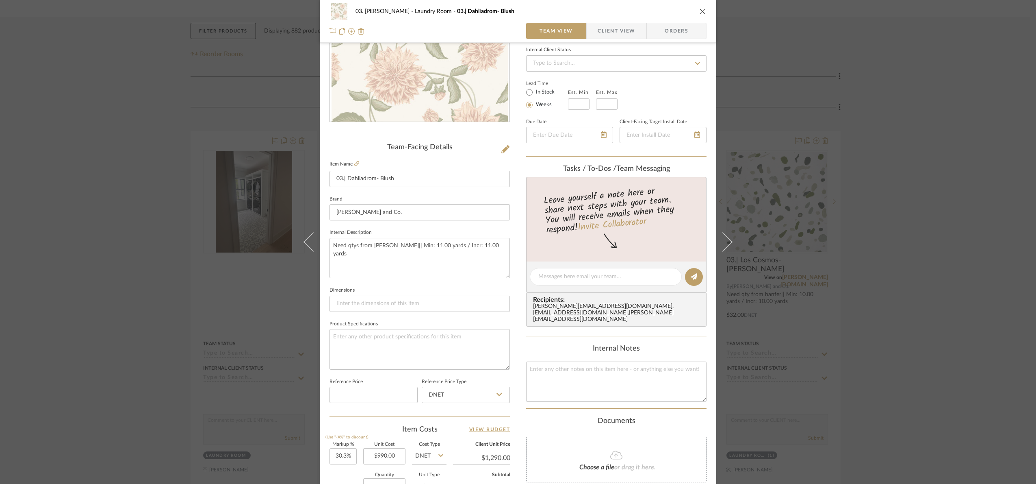
scroll to position [274, 0]
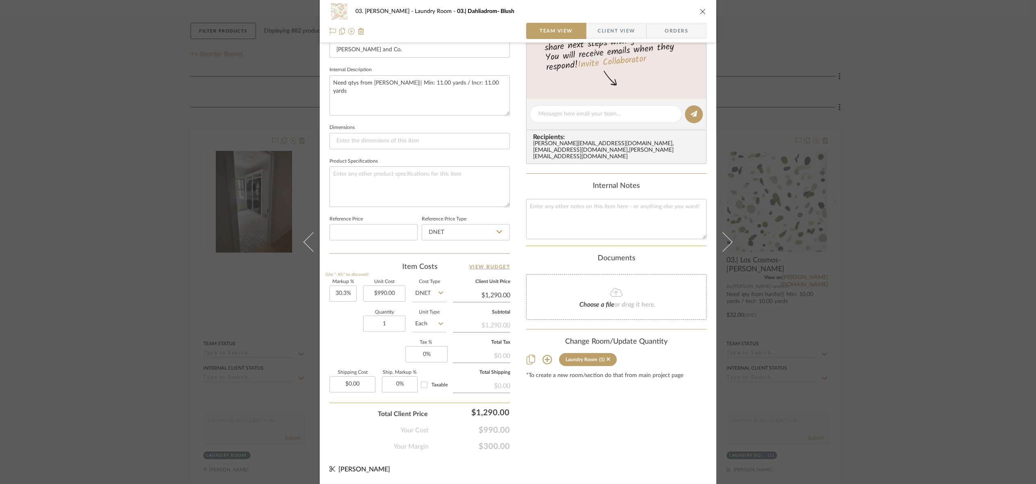
click at [987, 307] on div "03. Jennifer Laundry Room 03.| Dahliadrom- Blush Team View Client View Orders T…" at bounding box center [518, 242] width 1036 height 484
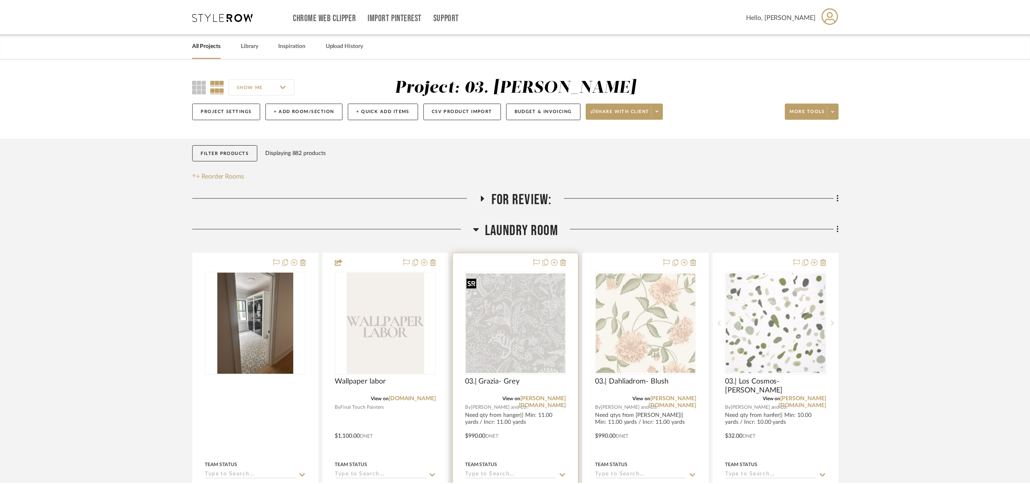
scroll to position [122, 0]
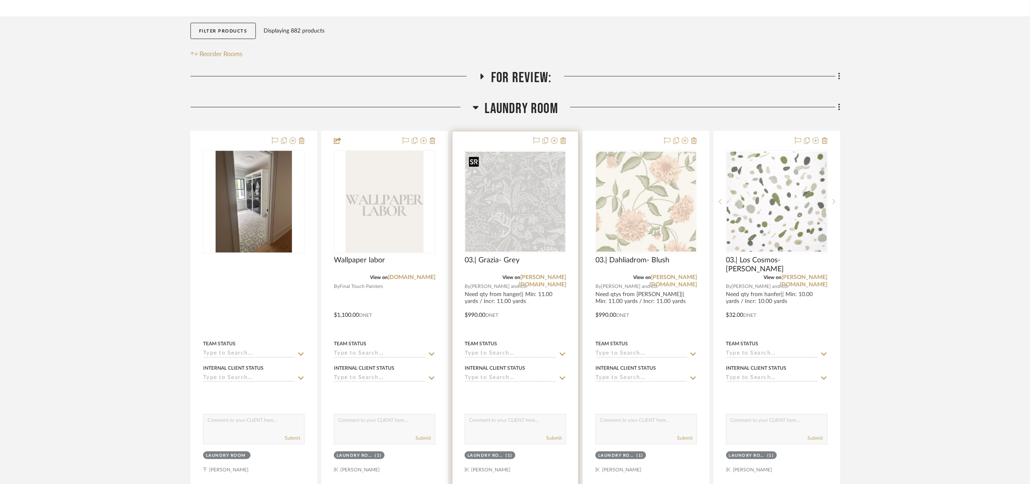
click at [536, 215] on img "0" at bounding box center [516, 202] width 100 height 100
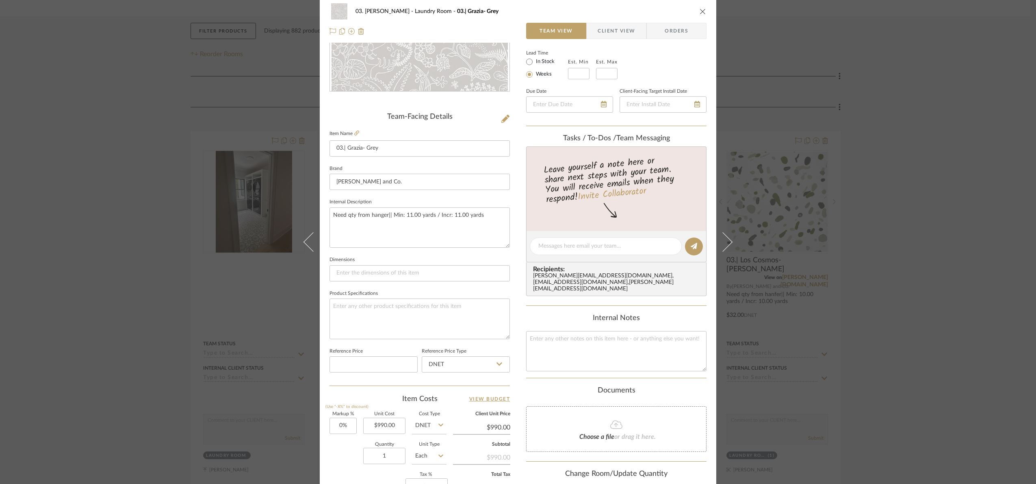
scroll to position [274, 0]
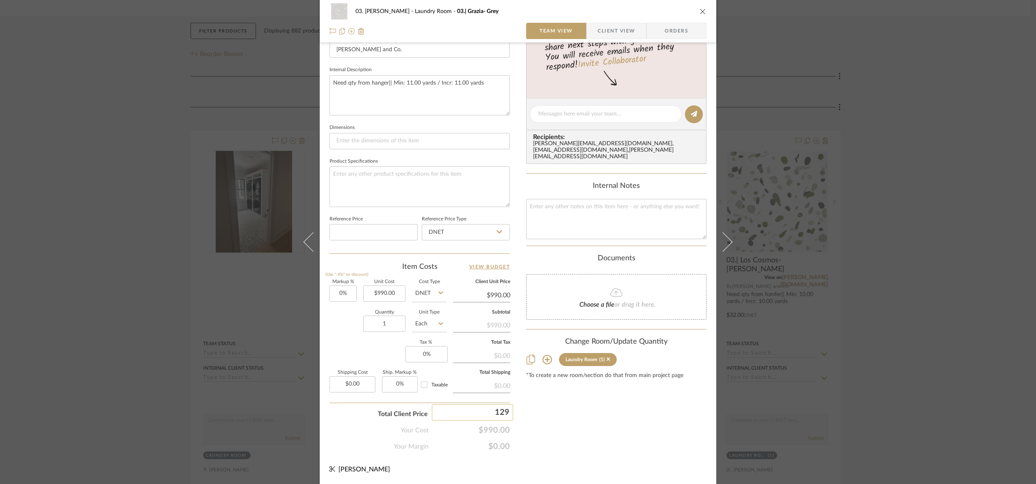
type input "1290"
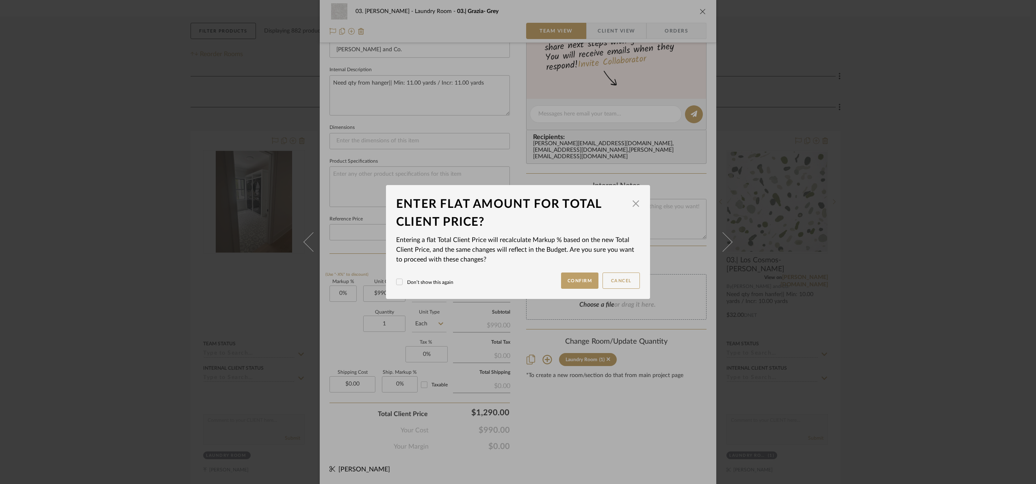
click at [590, 418] on div "03. Jennifer Laundry Room 03.| Grazia- Grey Team View Client View Orders Team-F…" at bounding box center [518, 242] width 1036 height 484
click at [573, 283] on button "Confirm" at bounding box center [580, 280] width 38 height 16
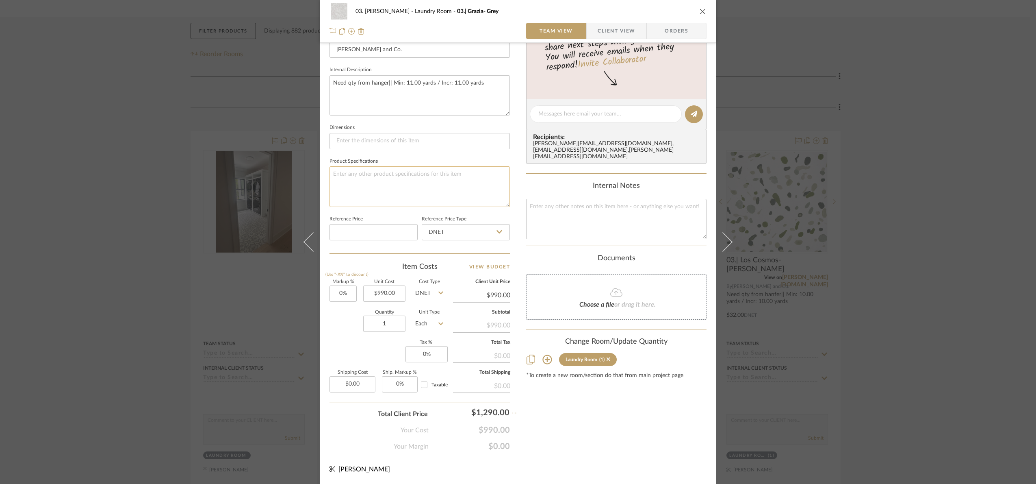
type input "30.3%"
type input "$1,290.00"
click at [948, 284] on div "03. Jennifer Laundry Room 03.| Grazia- Grey Team View Client View Orders Team-F…" at bounding box center [518, 242] width 1036 height 484
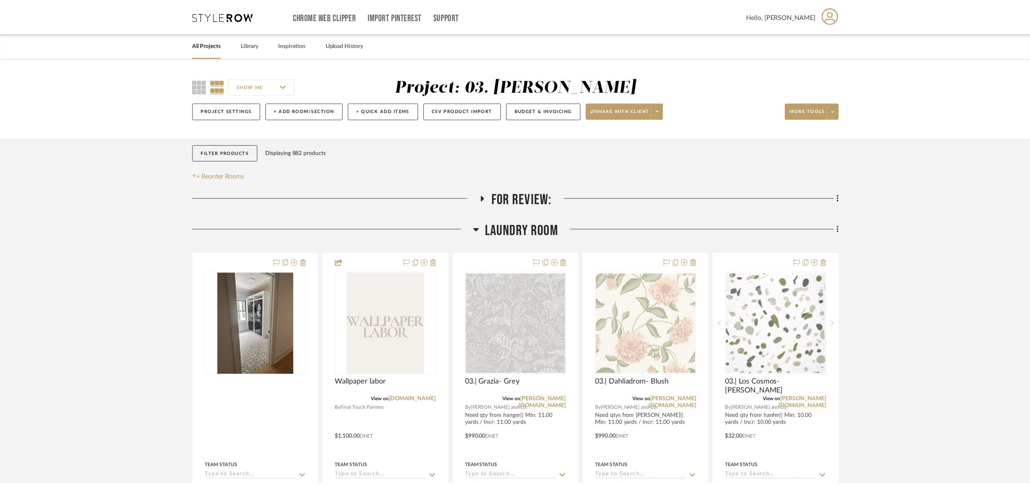
scroll to position [122, 0]
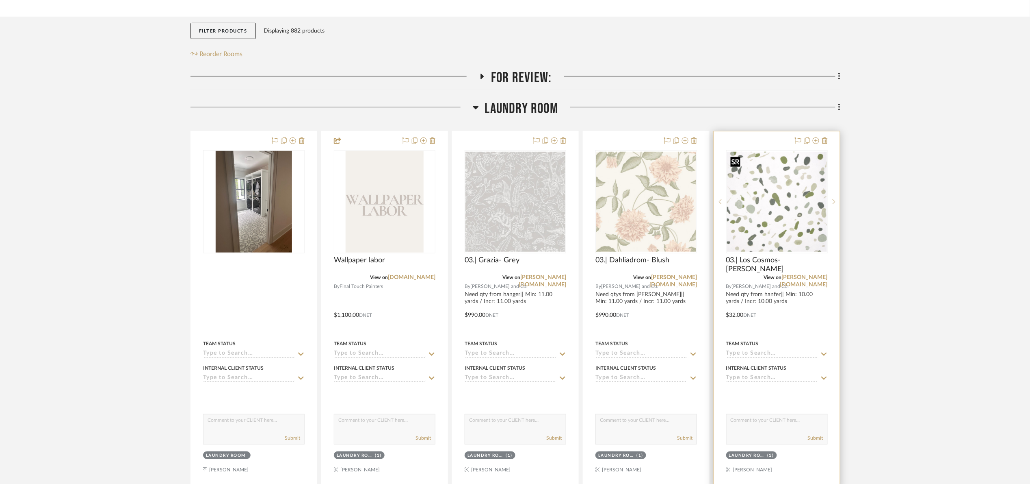
click at [743, 226] on img "0" at bounding box center [777, 202] width 100 height 100
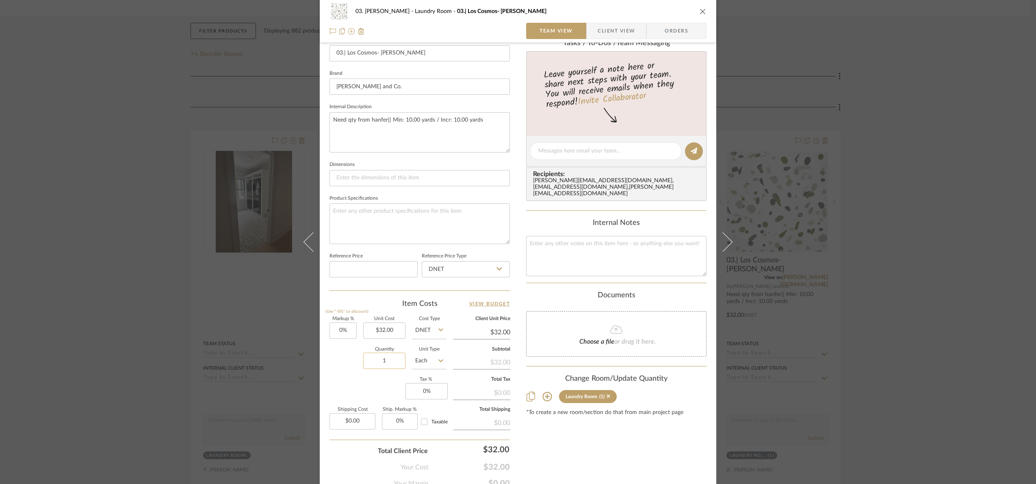
scroll to position [274, 0]
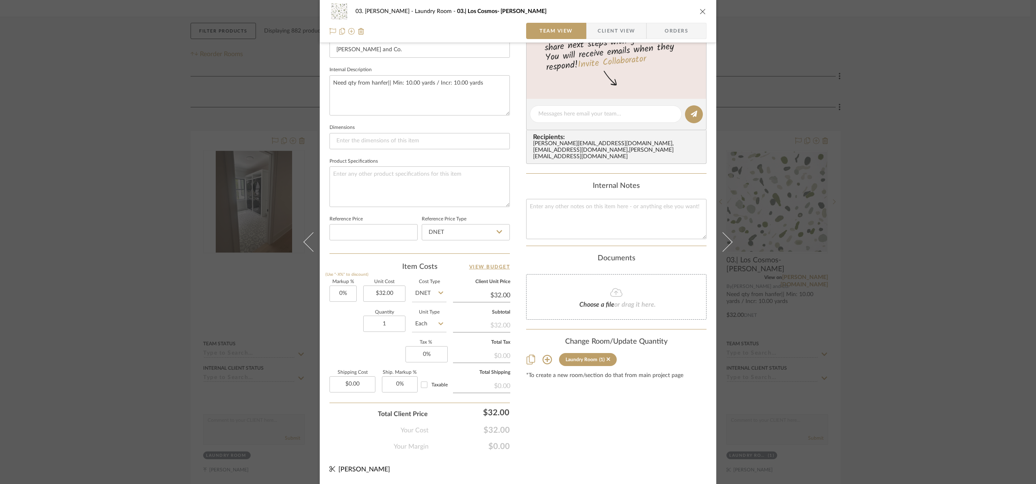
click at [383, 303] on sr-form-field "Unit Cost $32.00" at bounding box center [384, 294] width 42 height 29
click at [380, 290] on input "32.00" at bounding box center [384, 293] width 42 height 16
type input "$1,600.00"
click at [605, 432] on div "Content here copies to Client View - confirm visibility there. Show in Client D…" at bounding box center [616, 116] width 180 height 669
type input "$1,600.00"
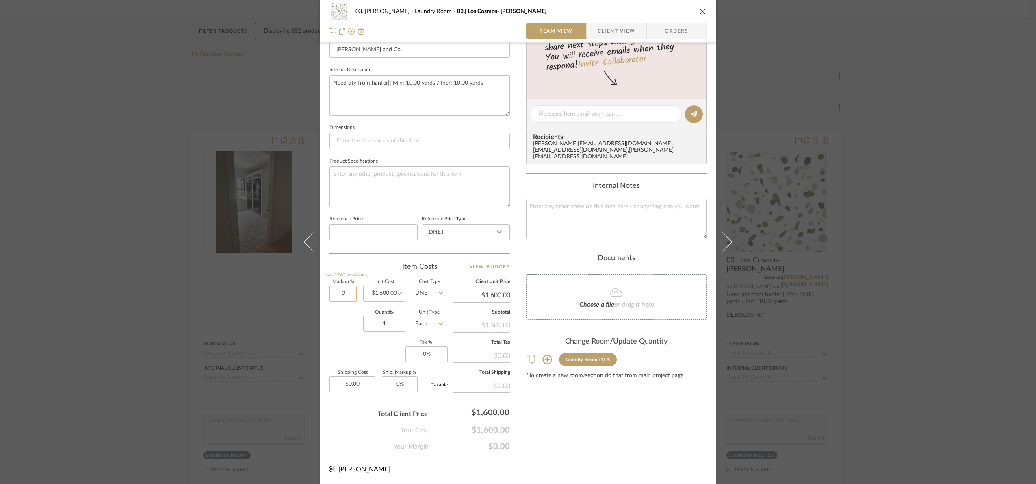
click at [347, 290] on input "0" at bounding box center [343, 293] width 27 height 16
type input "30%"
click at [358, 328] on div "Quantity 1 Unit Type Each" at bounding box center [388, 324] width 117 height 29
type input "$2,080.00"
click at [1005, 310] on div "03. Jennifer Laundry Room 03.| Los Cosmos- Moss Team View Client View Orders 1 …" at bounding box center [518, 242] width 1036 height 484
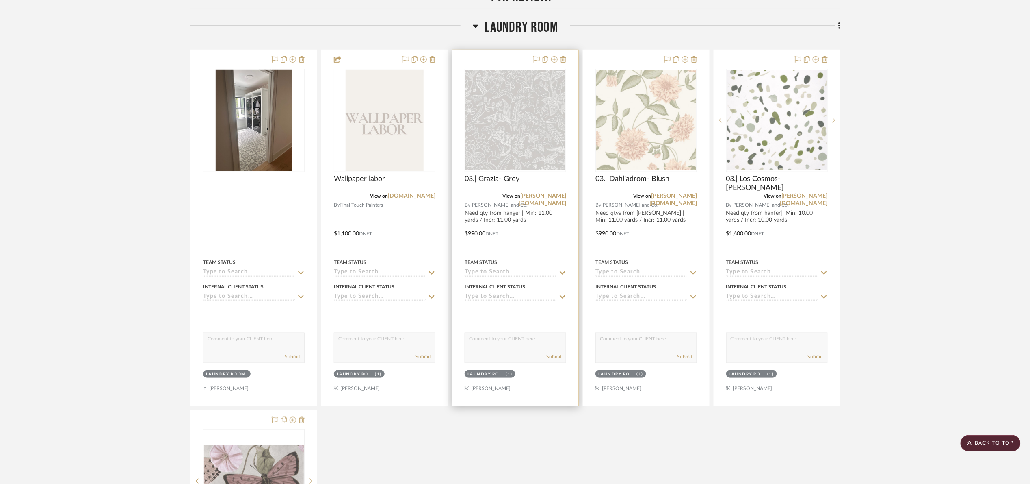
scroll to position [183, 0]
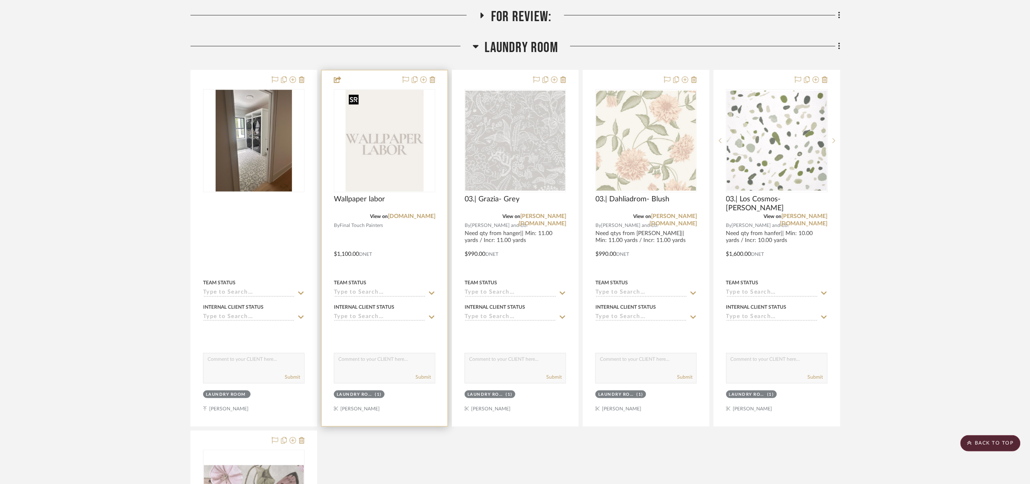
click at [0, 0] on img at bounding box center [0, 0] width 0 height 0
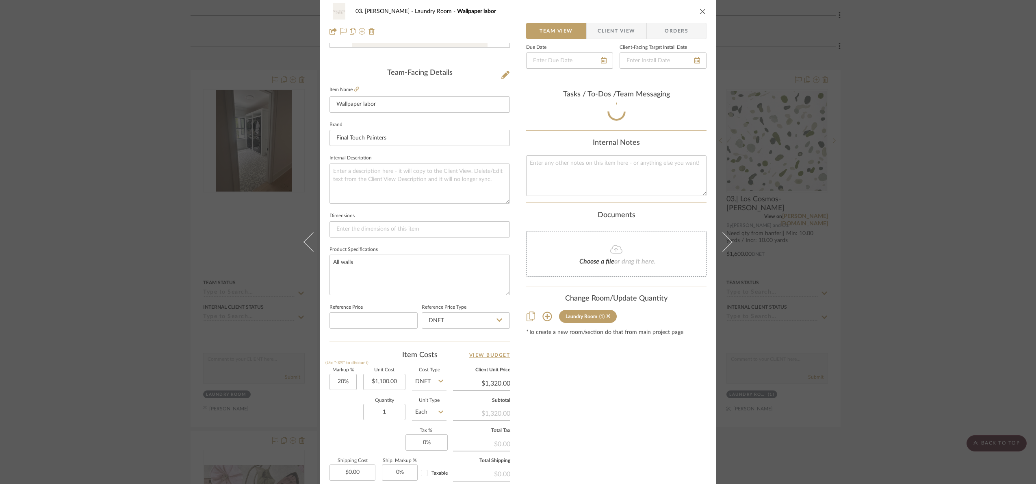
scroll to position [274, 0]
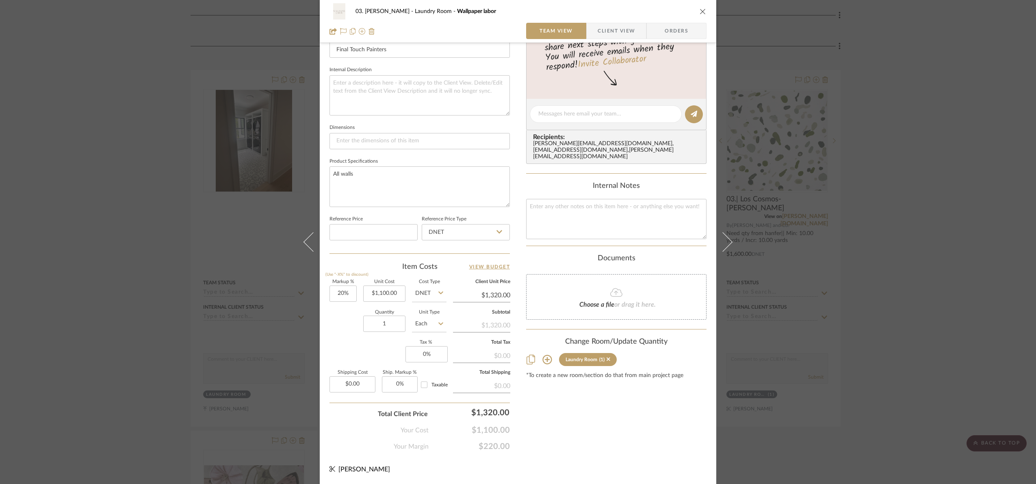
click at [960, 216] on div "03. Jennifer Laundry Room Wallpaper labor Team View Client View Orders Team-Fac…" at bounding box center [518, 242] width 1036 height 484
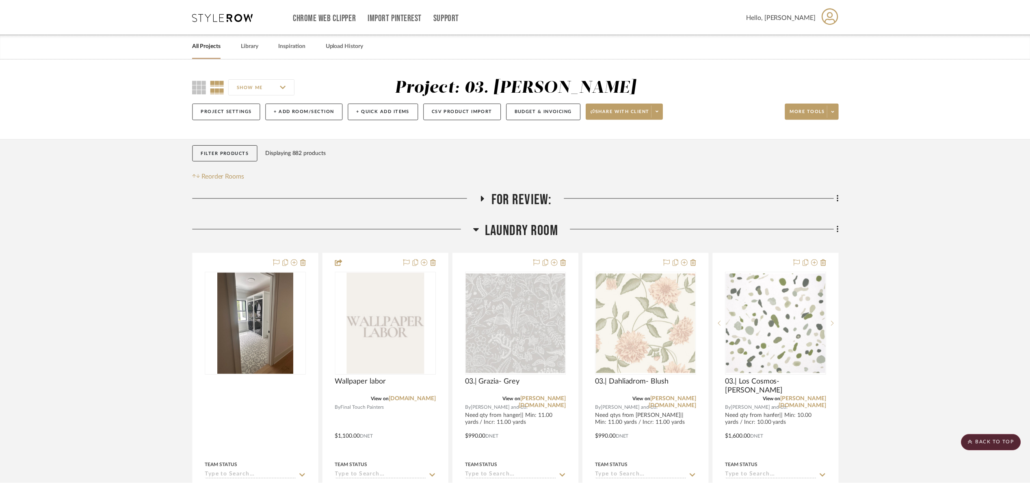
scroll to position [183, 0]
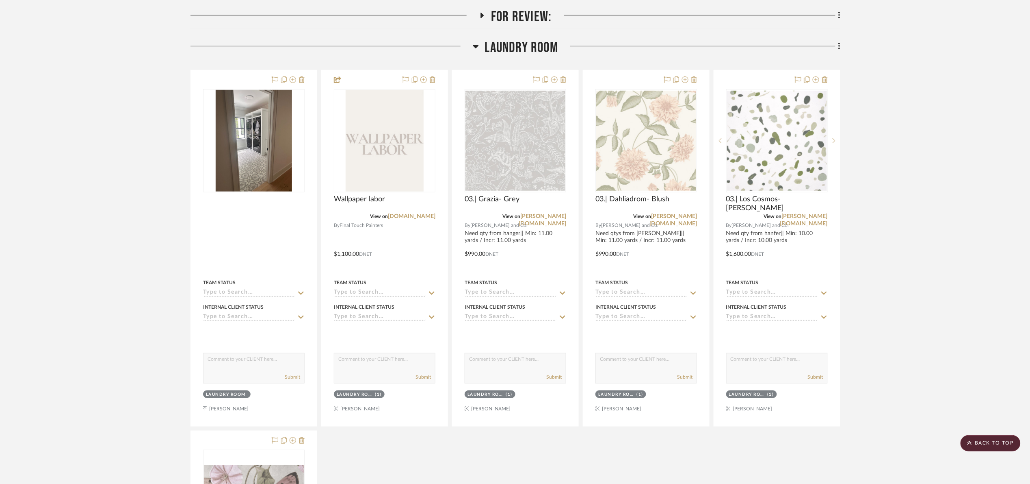
click at [551, 54] on span "Laundry Room" at bounding box center [521, 47] width 73 height 17
